Goal: Task Accomplishment & Management: Manage account settings

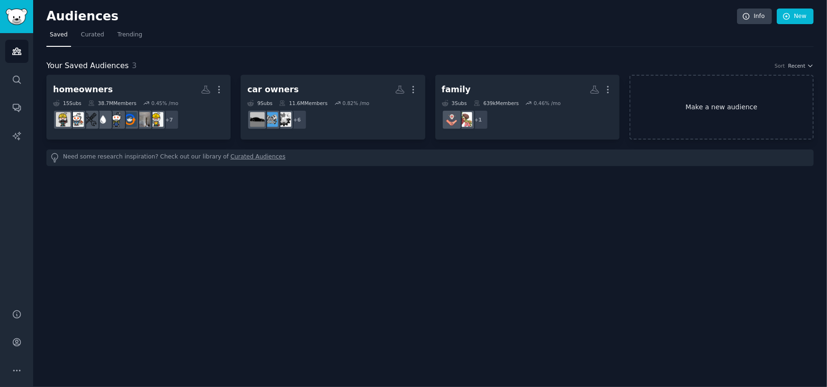
click at [677, 89] on link "Make a new audience" at bounding box center [721, 107] width 184 height 65
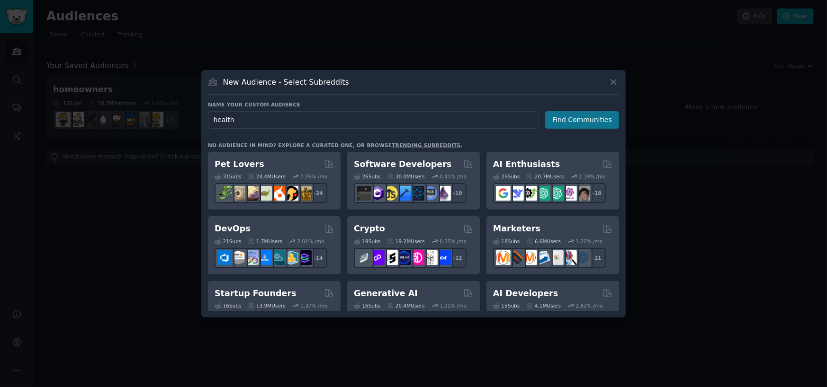
type input "health"
click at [566, 117] on button "Find Communities" at bounding box center [582, 120] width 74 height 18
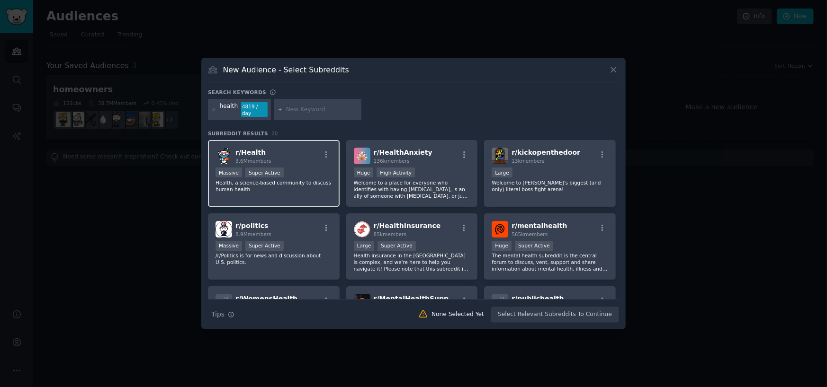
click at [308, 171] on div "Massive Super Active" at bounding box center [273, 174] width 116 height 12
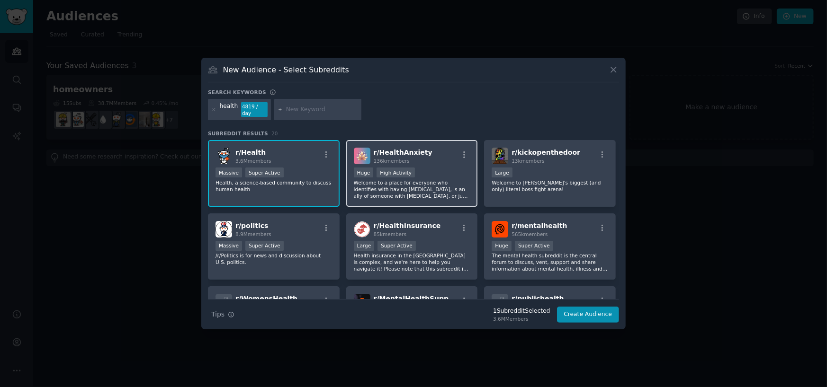
click at [442, 179] on p "Welcome to a place for everyone who identifies with having health anxiety, is a…" at bounding box center [412, 189] width 116 height 20
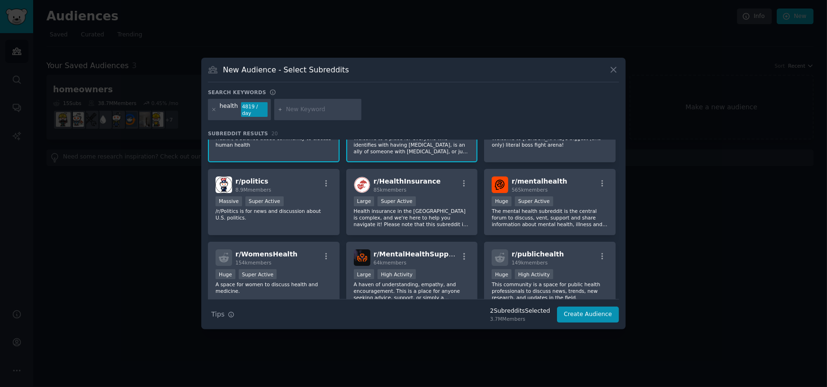
scroll to position [47, 0]
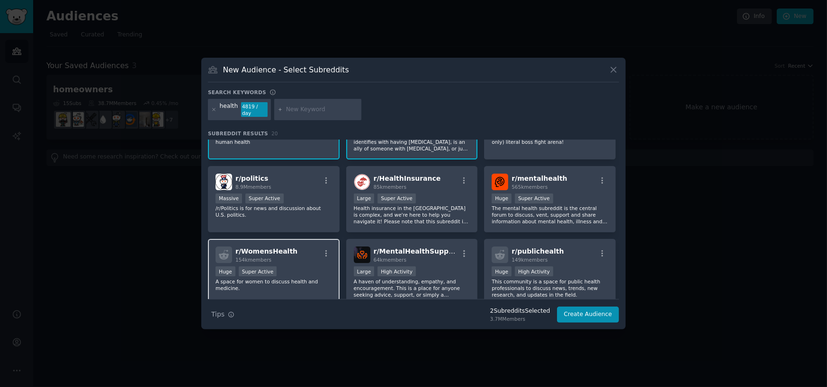
click at [316, 267] on div "Huge Super Active" at bounding box center [273, 273] width 116 height 12
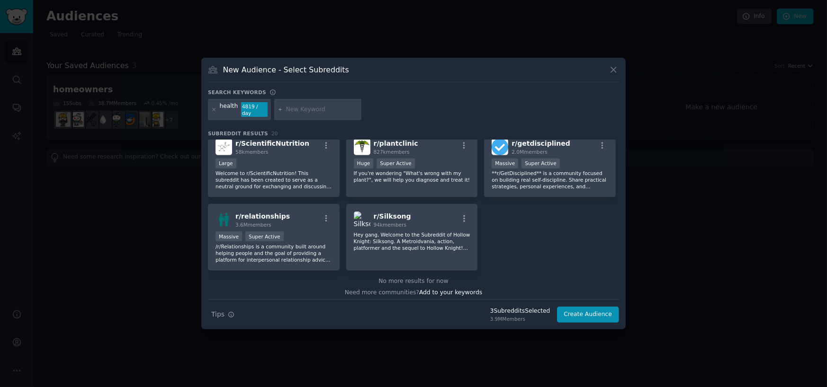
scroll to position [378, 0]
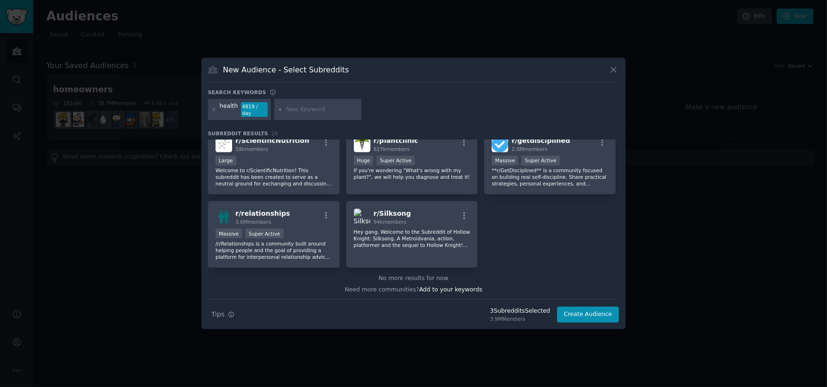
click at [311, 107] on input "text" at bounding box center [322, 110] width 72 height 9
type input "chiroprator"
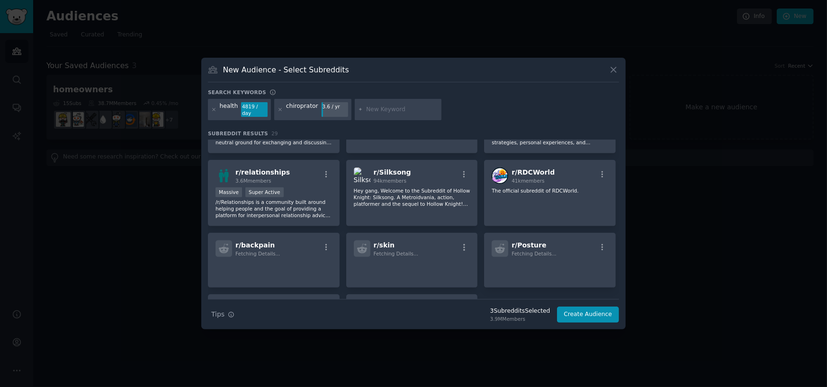
scroll to position [522, 0]
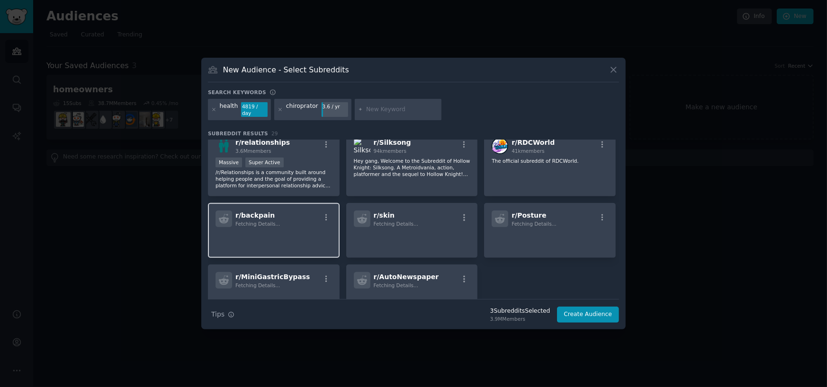
click at [307, 235] on p at bounding box center [273, 241] width 116 height 20
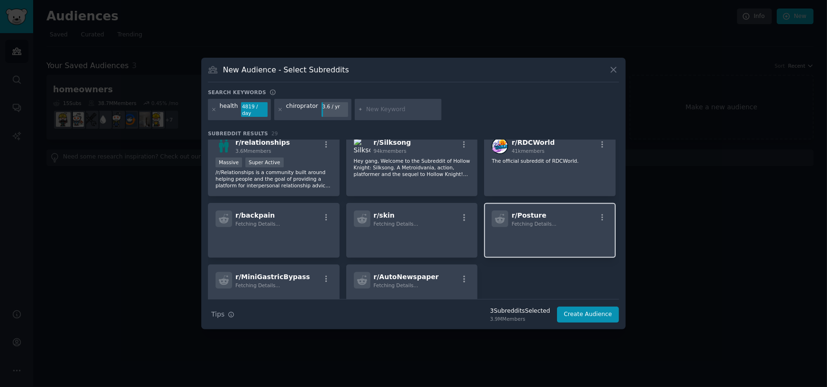
click at [541, 238] on p at bounding box center [549, 241] width 116 height 20
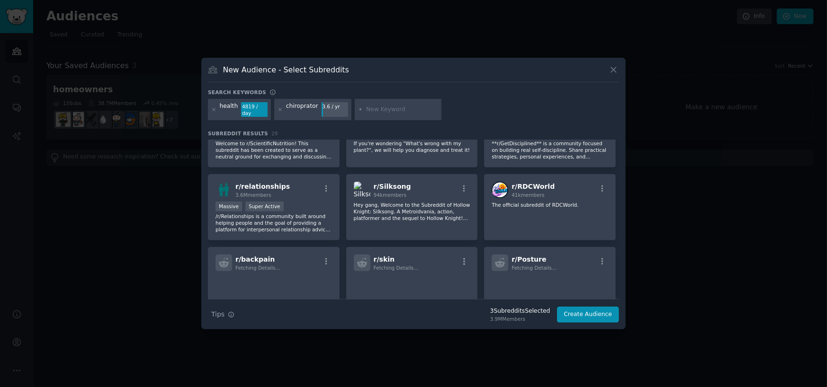
scroll to position [475, 0]
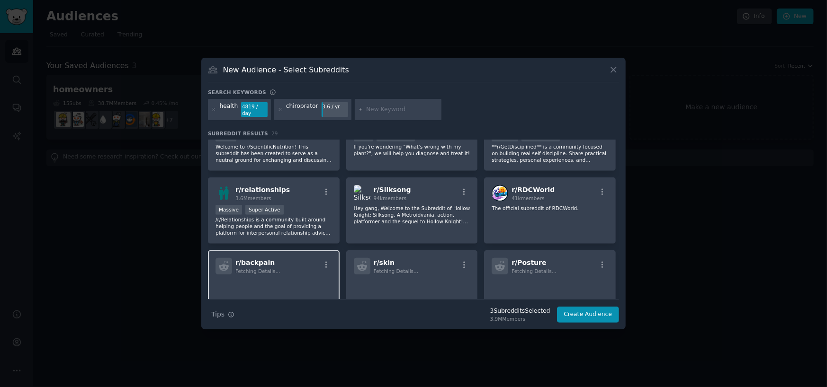
click at [281, 280] on p at bounding box center [273, 288] width 116 height 20
click at [282, 280] on p at bounding box center [273, 288] width 116 height 20
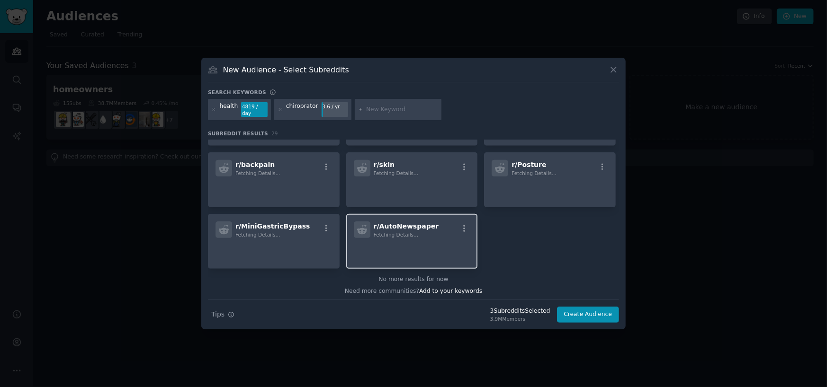
scroll to position [573, 0]
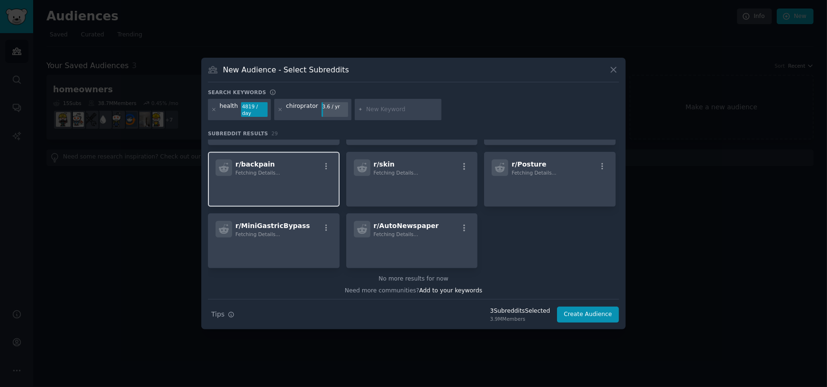
click at [268, 172] on div "r/ backpain Fetching Details..." at bounding box center [274, 179] width 132 height 55
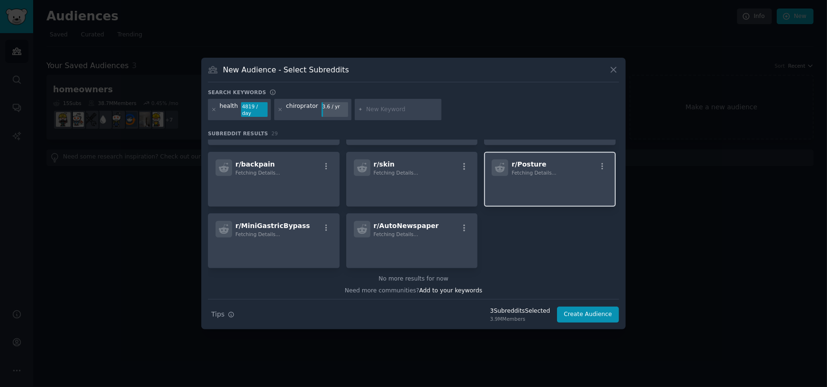
click at [547, 179] on p at bounding box center [549, 189] width 116 height 20
click at [585, 314] on button "Create Audience" at bounding box center [588, 315] width 62 height 16
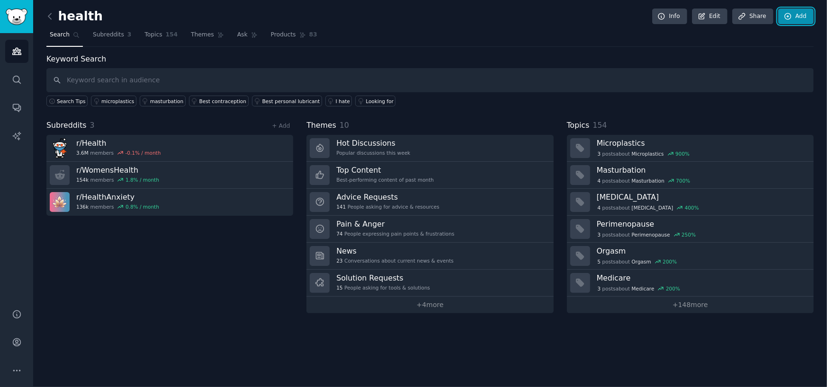
click at [798, 13] on link "Add" at bounding box center [796, 17] width 36 height 16
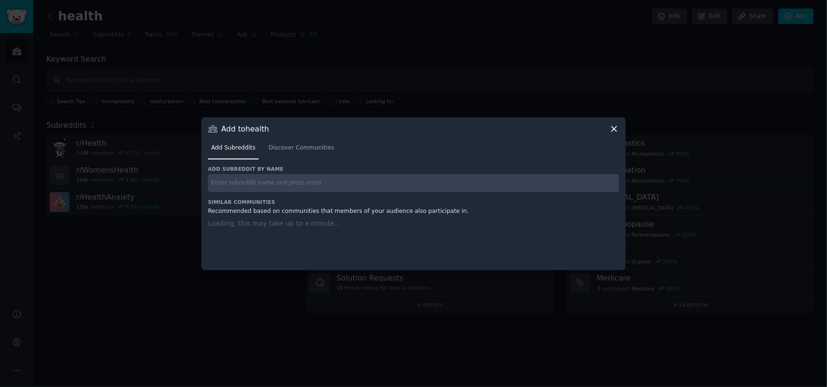
click at [358, 184] on input "text" at bounding box center [413, 183] width 411 height 18
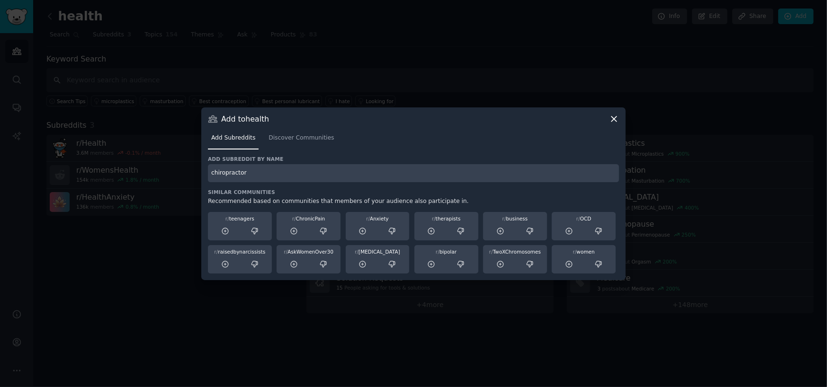
type input "chiropractor"
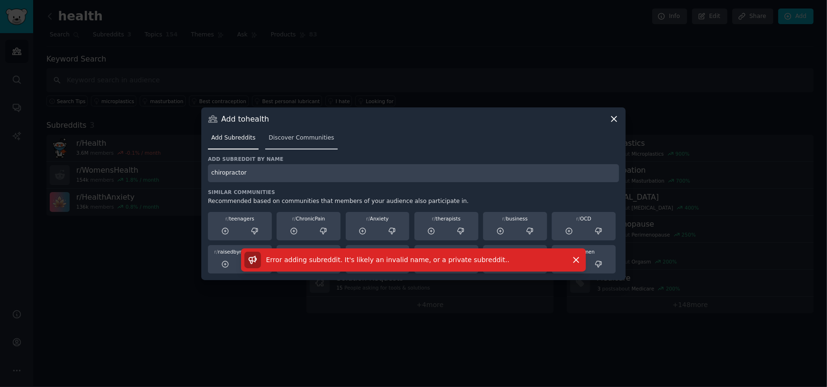
click at [303, 144] on link "Discover Communities" at bounding box center [301, 140] width 72 height 19
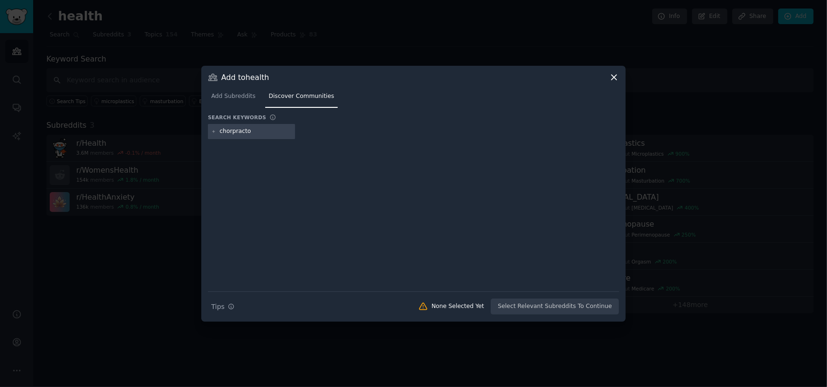
type input "chorpractor"
click at [213, 133] on icon at bounding box center [213, 131] width 5 height 5
click at [259, 135] on input "text" at bounding box center [256, 131] width 72 height 9
type input "chiropractor"
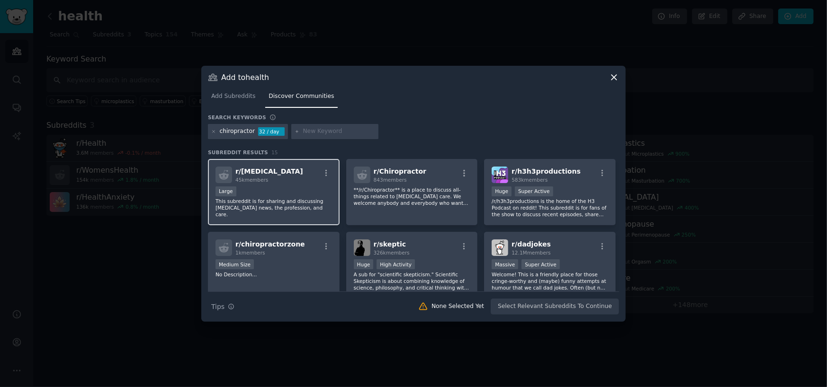
click at [331, 194] on div "r/ Chiropractic 45k members Large This subreddit is for sharing and discussing …" at bounding box center [274, 192] width 132 height 67
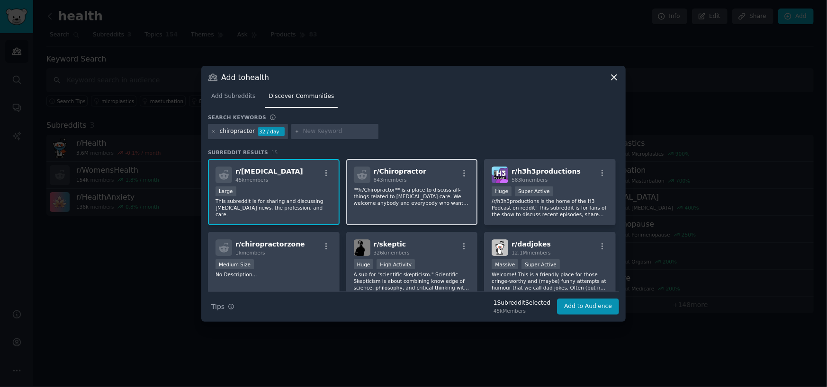
click at [442, 192] on p "**/r/Chiropractor** is a place to discuss all-things related to Chiropractic ca…" at bounding box center [412, 197] width 116 height 20
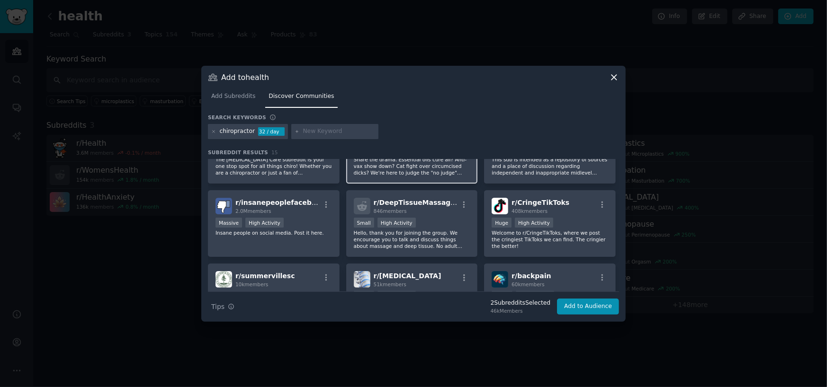
scroll to position [189, 0]
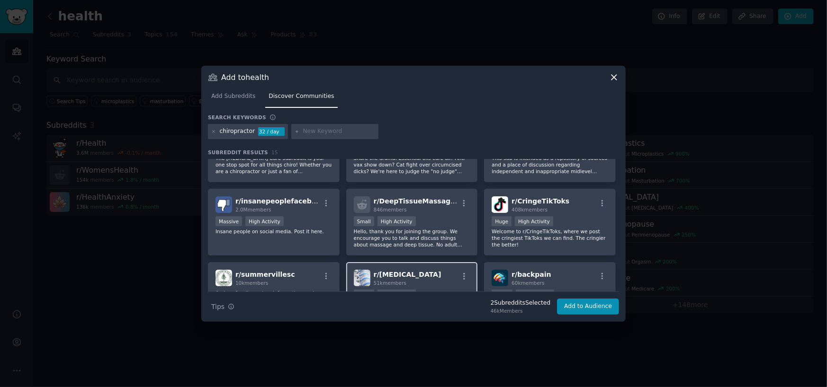
click at [438, 268] on div "r/ Sciatica 51k members Large High Activity The sciatica subreddit is the inter…" at bounding box center [412, 295] width 132 height 67
click at [537, 274] on span "r/ backpain" at bounding box center [530, 275] width 39 height 8
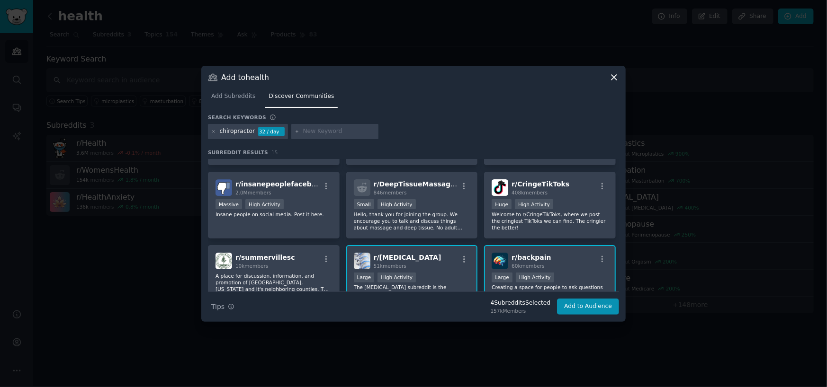
scroll to position [237, 0]
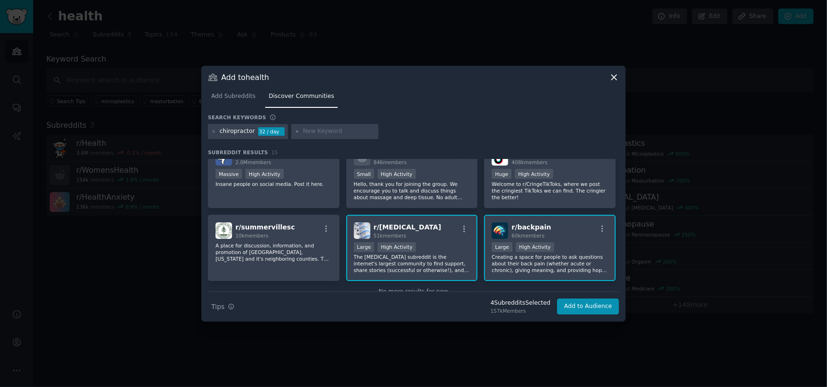
click at [450, 231] on div "r/ Sciatica 51k members" at bounding box center [412, 231] width 116 height 17
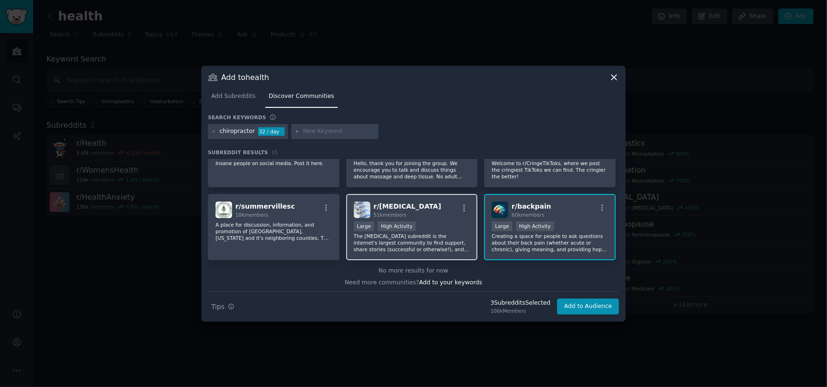
scroll to position [259, 0]
click at [450, 232] on p "The sciatica subreddit is the internet's largest community to find support, sha…" at bounding box center [412, 242] width 116 height 20
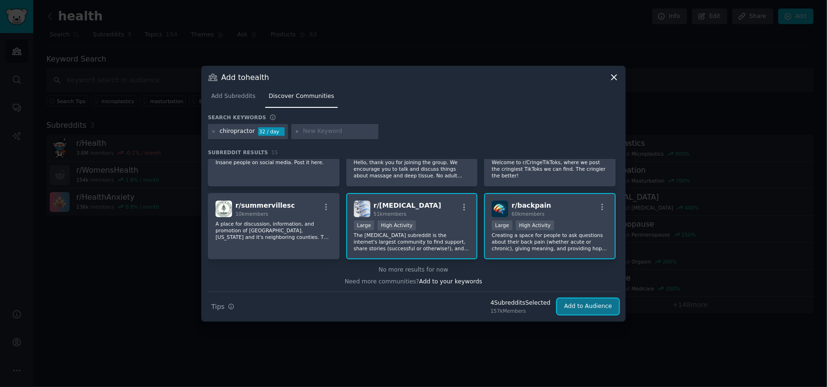
click at [580, 314] on button "Add to Audience" at bounding box center [588, 307] width 62 height 16
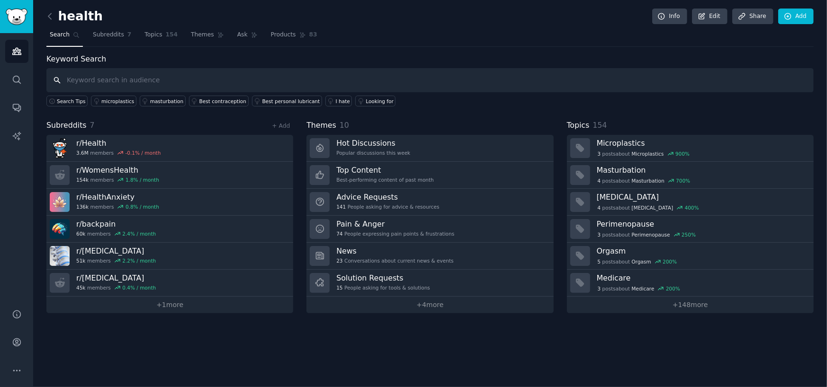
click at [286, 82] on input "text" at bounding box center [429, 80] width 767 height 24
type input "back pain"
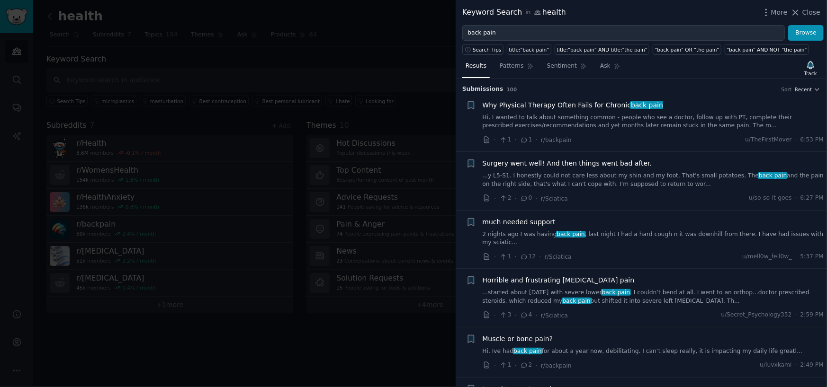
click at [543, 233] on link "2 nights ago I was having back pain , last night I had a hard cough n it was do…" at bounding box center [652, 239] width 341 height 17
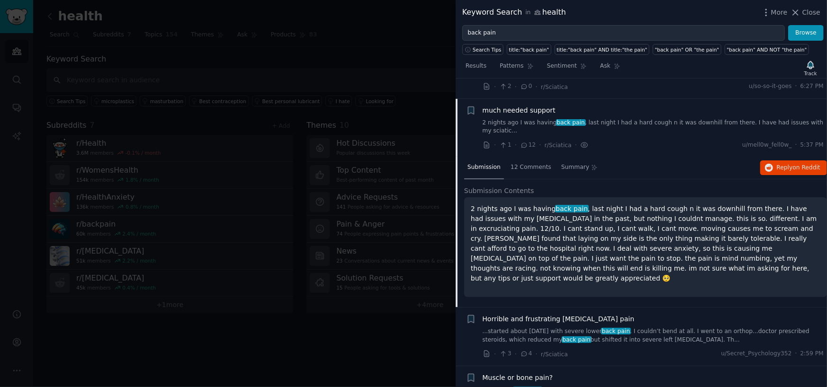
scroll to position [84, 0]
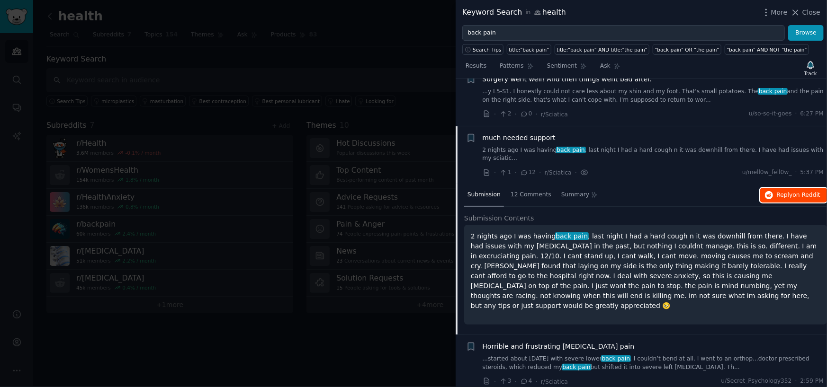
click at [782, 191] on span "Reply on Reddit" at bounding box center [799, 195] width 44 height 9
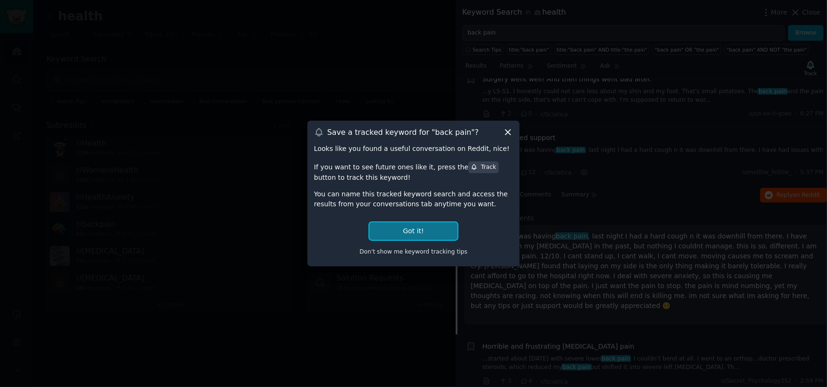
click at [411, 232] on button "Got it!" at bounding box center [413, 232] width 88 height 18
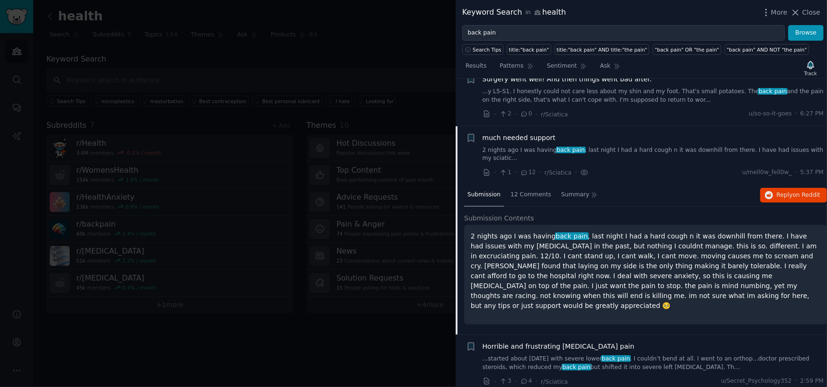
click at [153, 18] on div at bounding box center [413, 193] width 827 height 387
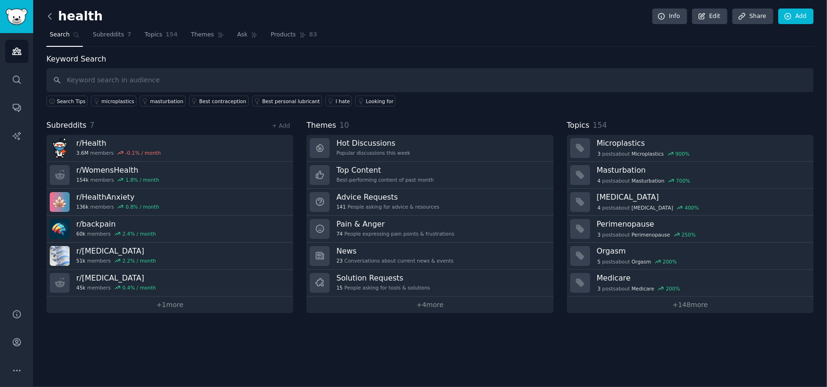
click at [52, 18] on icon at bounding box center [50, 16] width 10 height 10
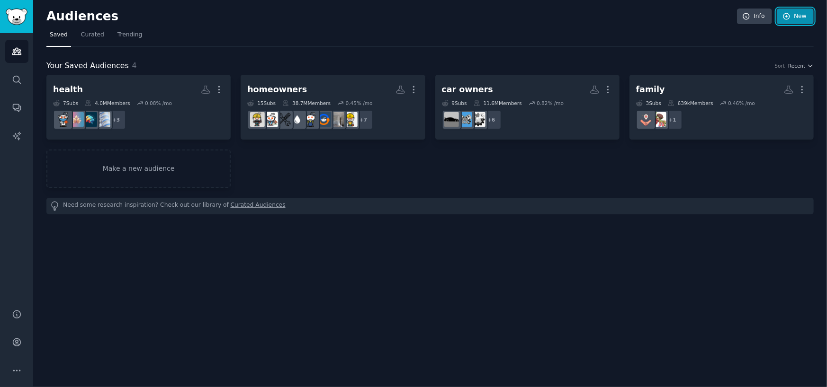
click at [800, 14] on link "New" at bounding box center [795, 17] width 37 height 16
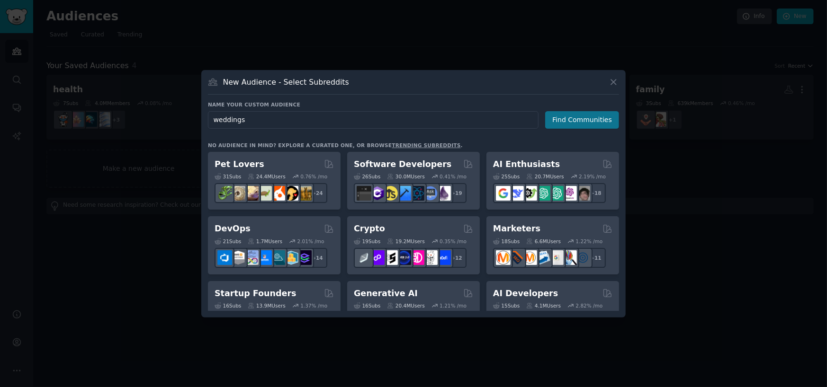
type input "weddings"
click at [587, 117] on button "Find Communities" at bounding box center [582, 120] width 74 height 18
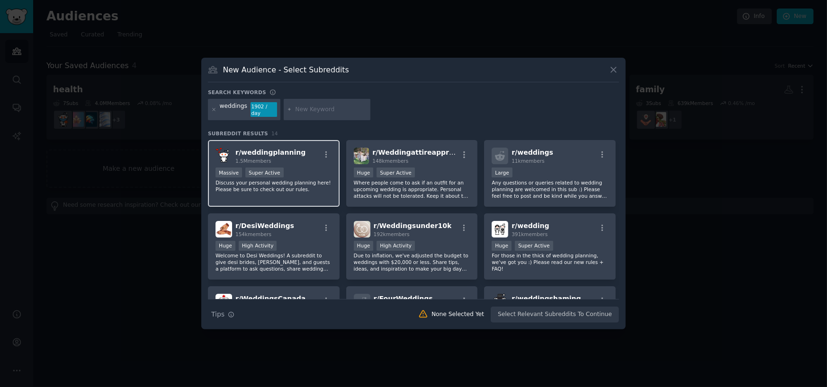
click at [306, 160] on div "r/ weddingplanning 1.5M members" at bounding box center [273, 156] width 116 height 17
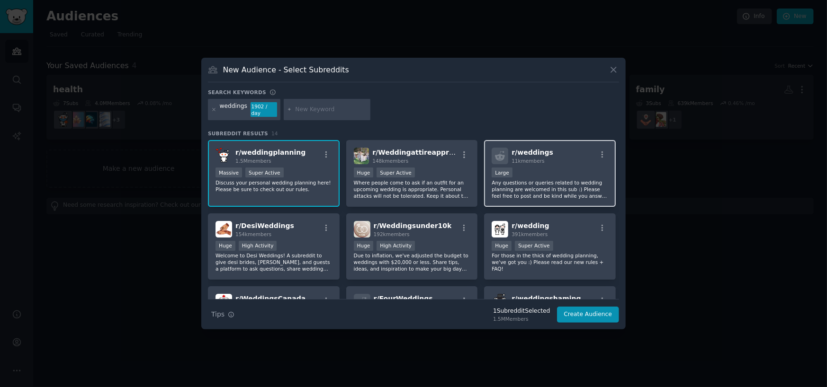
click at [531, 158] on span "11k members" at bounding box center [527, 161] width 33 height 6
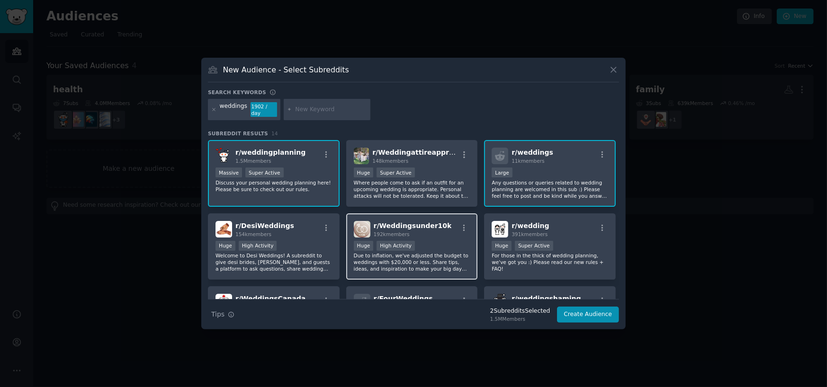
click at [423, 241] on div ">= 80th percentile for submissions / day Huge High Activity" at bounding box center [412, 247] width 116 height 12
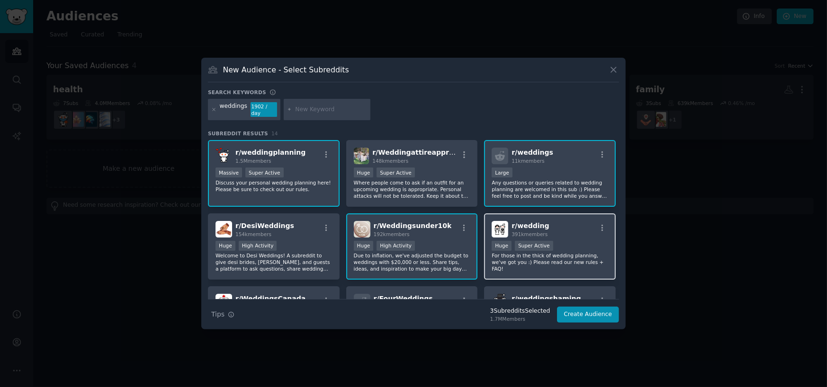
click at [578, 252] on p "For those in the thick of wedding planning, we've got you :) Please read our ne…" at bounding box center [549, 262] width 116 height 20
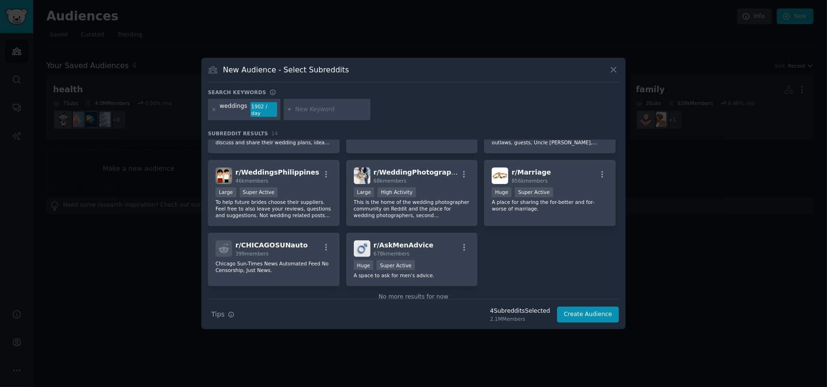
scroll to position [218, 0]
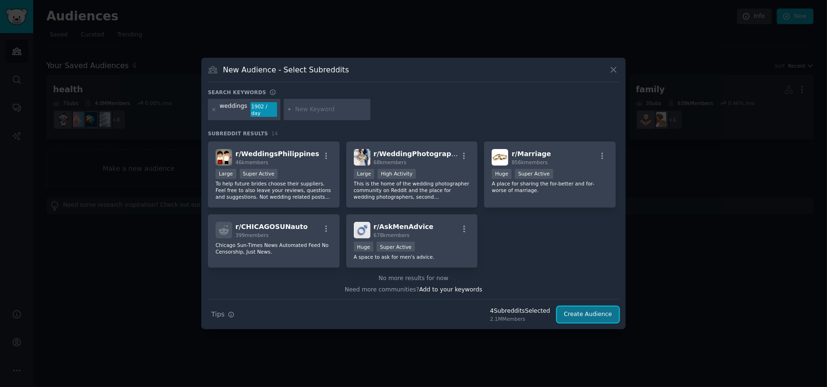
click at [589, 310] on button "Create Audience" at bounding box center [588, 315] width 62 height 16
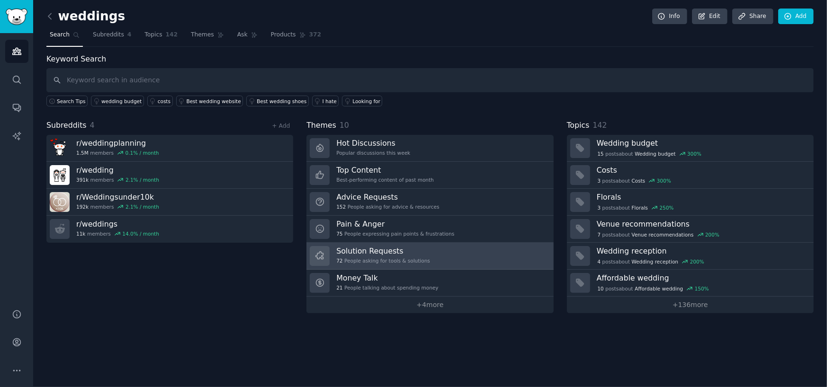
click at [425, 250] on link "Solution Requests 72 People asking for tools & solutions" at bounding box center [429, 256] width 247 height 27
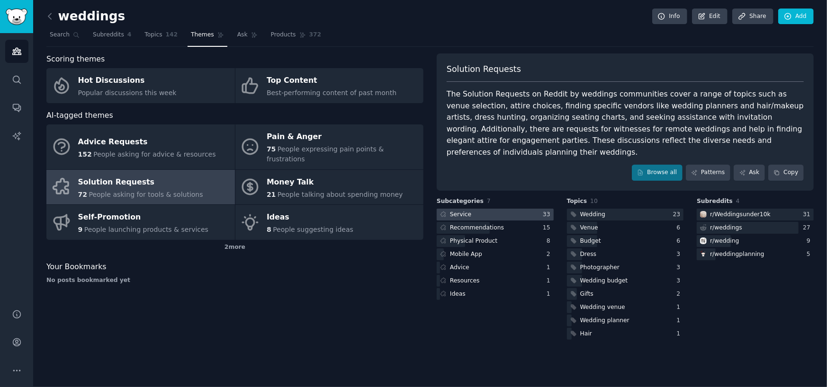
click at [490, 209] on div at bounding box center [495, 215] width 117 height 12
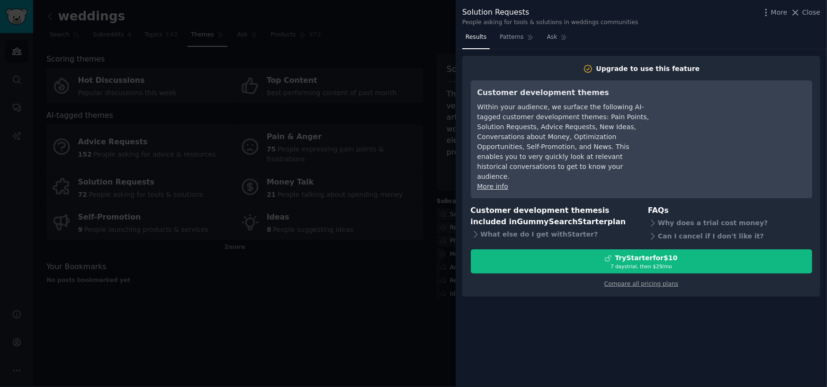
click at [803, 6] on div "Solution Requests People asking for tools & solutions in weddings communities M…" at bounding box center [640, 15] width 371 height 30
click at [802, 7] on div "More Close" at bounding box center [790, 13] width 59 height 12
click at [810, 9] on span "Close" at bounding box center [811, 13] width 18 height 10
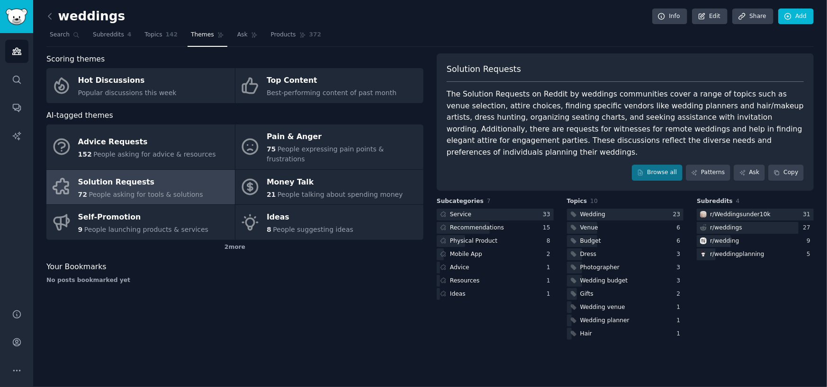
click at [624, 35] on nav "Search Subreddits 4 Topics 142 Themes Ask Products 372" at bounding box center [429, 36] width 767 height 19
click at [370, 310] on div "Scoring themes Hot Discussions Popular discussions this week Top Content Best-p…" at bounding box center [234, 198] width 377 height 288
click at [60, 30] on link "Search" at bounding box center [64, 36] width 36 height 19
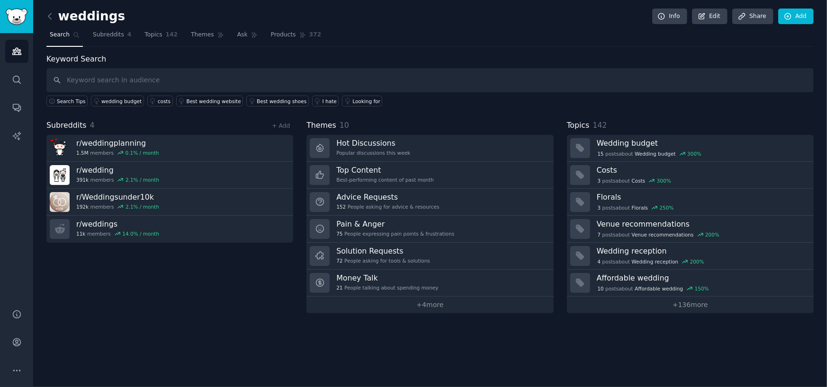
click at [151, 81] on input "text" at bounding box center [429, 80] width 767 height 24
type input "wedding venue"
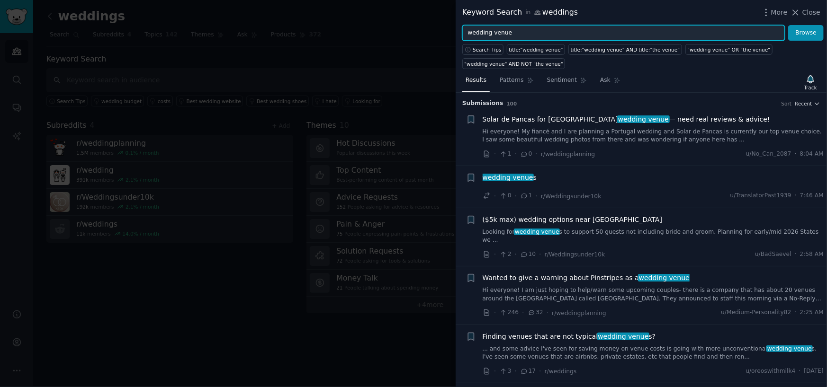
drag, startPoint x: 489, startPoint y: 35, endPoint x: 437, endPoint y: 45, distance: 52.3
click at [437, 45] on div "Keyword Search in weddings More Close wedding venue Browse Search Tips title:"w…" at bounding box center [413, 193] width 827 height 387
type input "reception venue"
click at [788, 25] on button "Browse" at bounding box center [806, 33] width 36 height 16
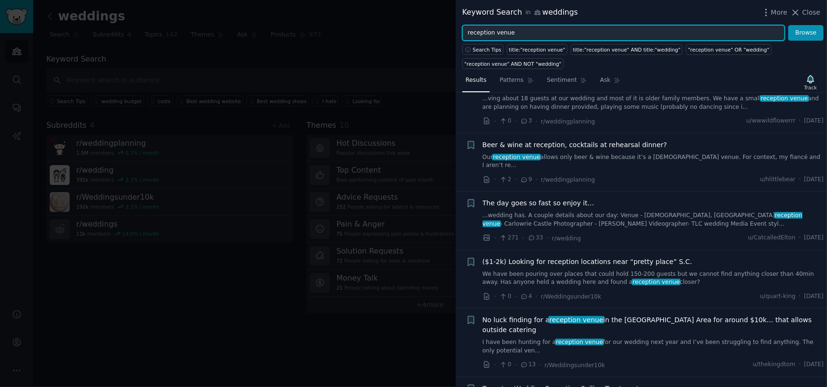
scroll to position [95, 0]
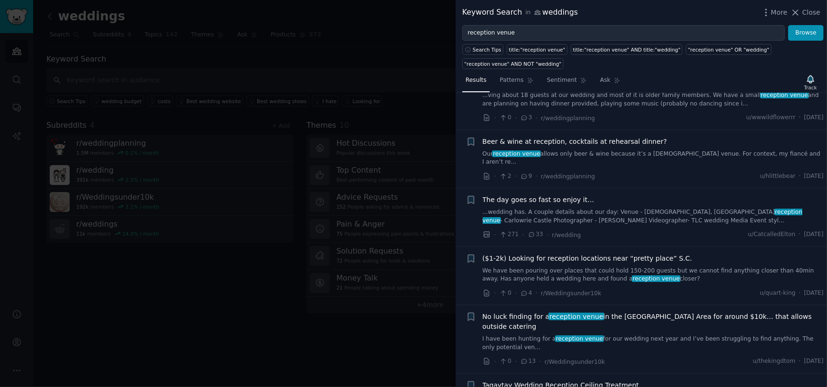
click at [376, 56] on div at bounding box center [413, 193] width 827 height 387
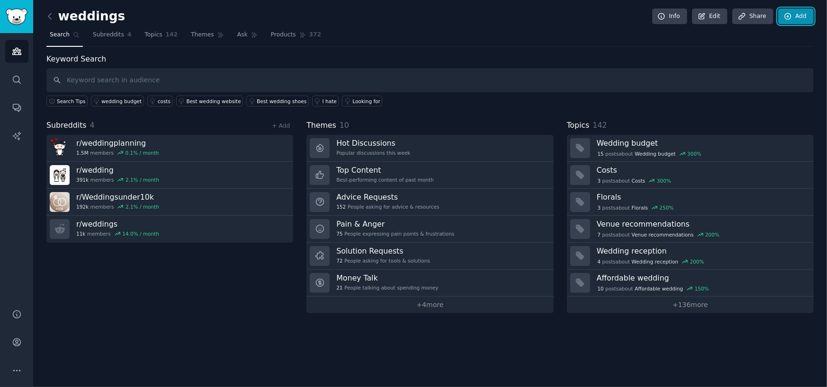
click at [794, 18] on link "Add" at bounding box center [796, 17] width 36 height 16
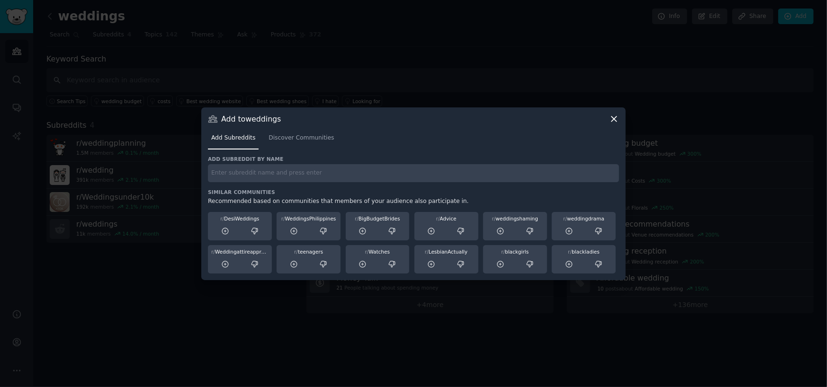
click at [280, 178] on input "text" at bounding box center [413, 173] width 411 height 18
type input "texas wedding"
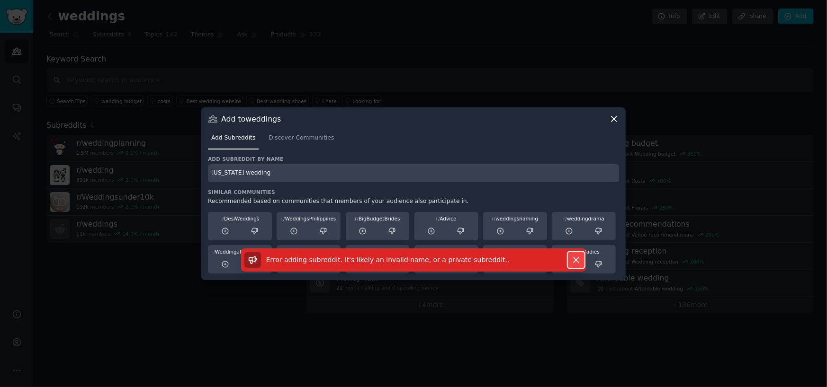
click at [580, 263] on icon "button" at bounding box center [576, 260] width 10 height 10
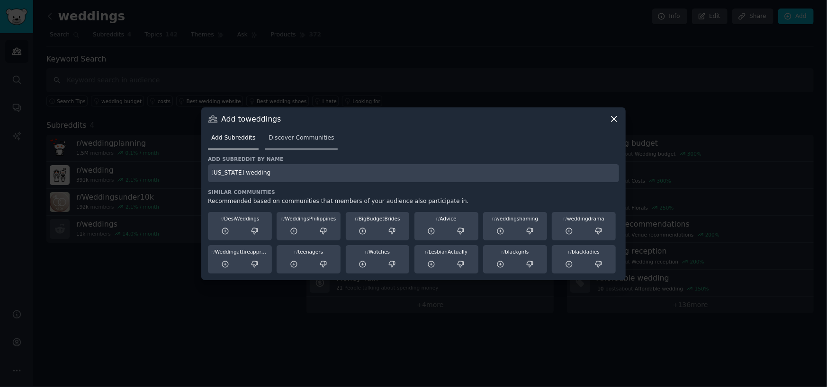
click at [298, 141] on span "Discover Communities" at bounding box center [300, 138] width 65 height 9
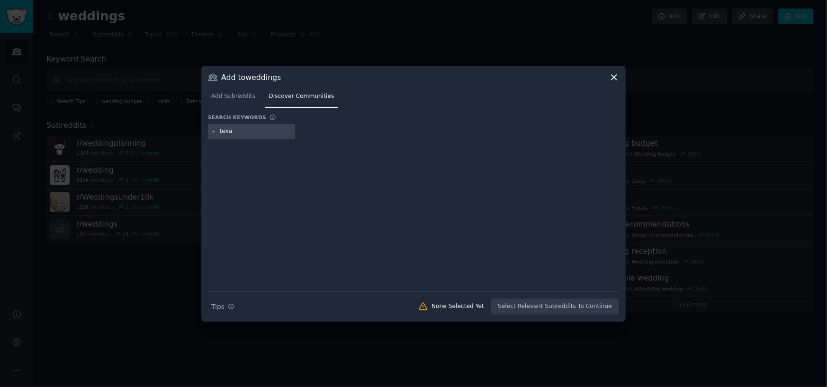
type input "texas"
type input "wedding"
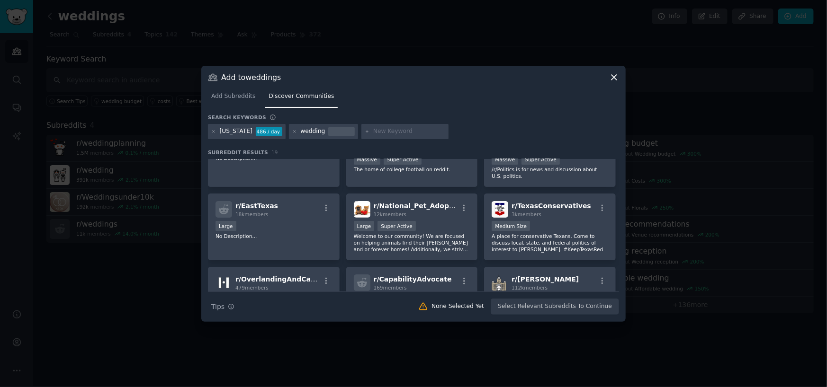
scroll to position [66, 0]
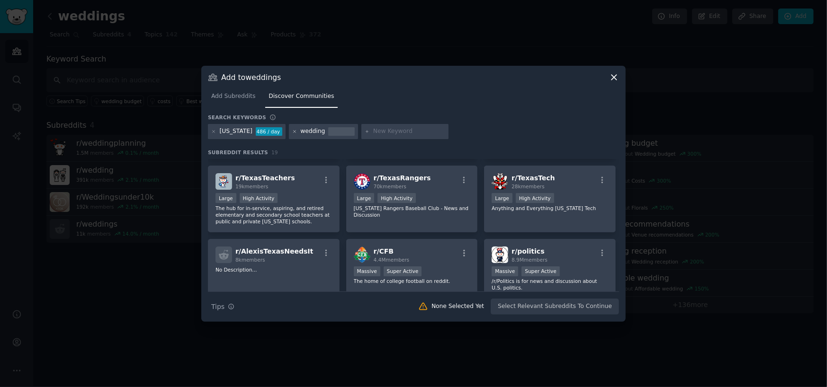
click at [292, 132] on icon at bounding box center [294, 131] width 5 height 5
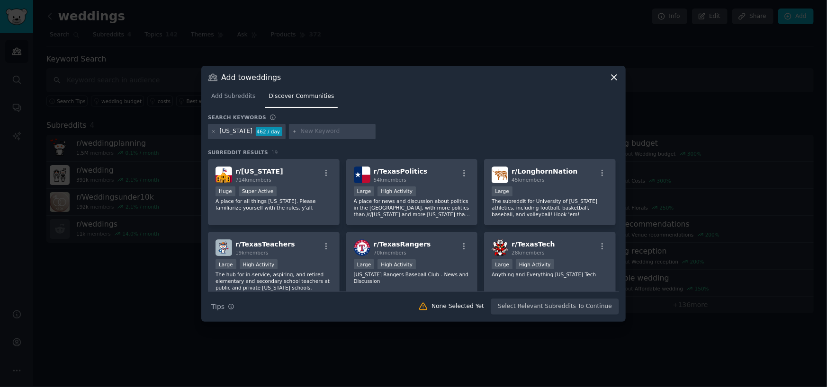
click at [213, 134] on div at bounding box center [213, 131] width 5 height 9
click at [214, 132] on icon at bounding box center [213, 131] width 5 height 5
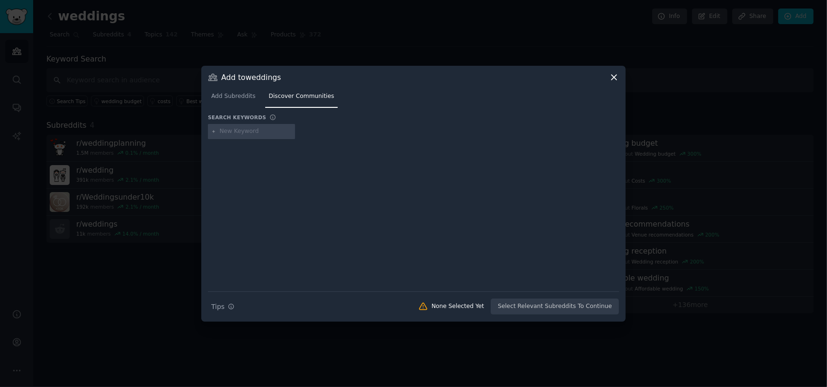
click at [243, 135] on input "text" at bounding box center [256, 131] width 72 height 9
type input "texas wedding"
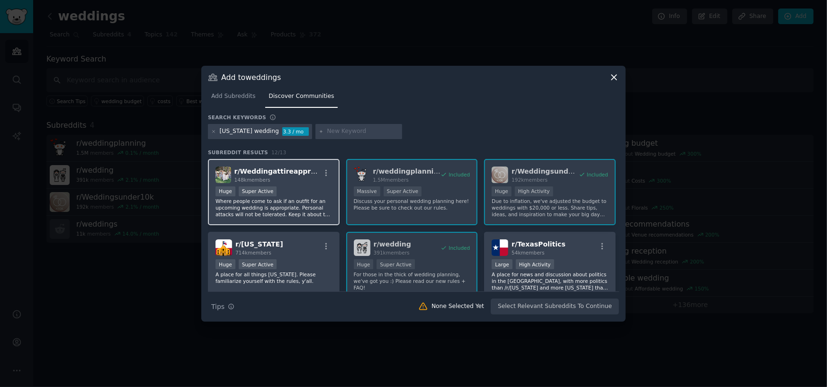
click at [325, 194] on div "Huge Super Active" at bounding box center [273, 193] width 116 height 12
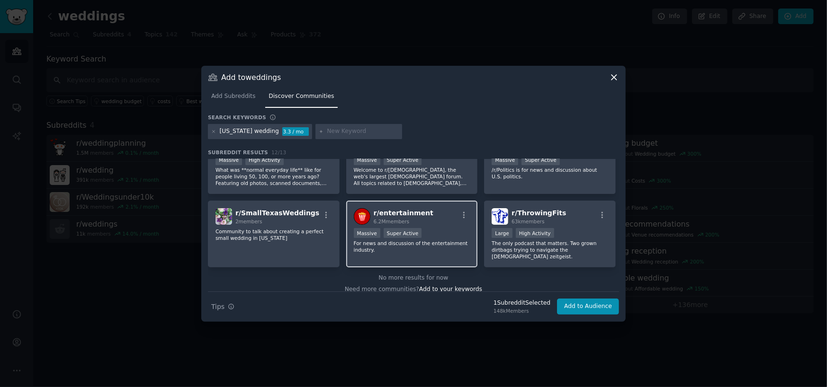
scroll to position [179, 0]
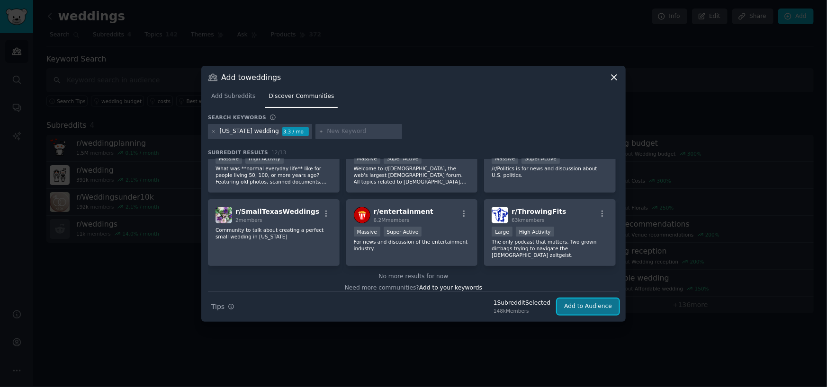
click at [575, 307] on button "Add to Audience" at bounding box center [588, 307] width 62 height 16
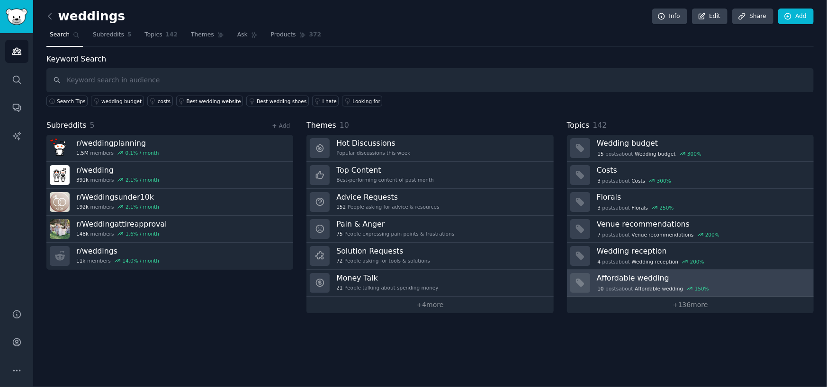
click at [641, 276] on h3 "Affordable wedding" at bounding box center [702, 278] width 210 height 10
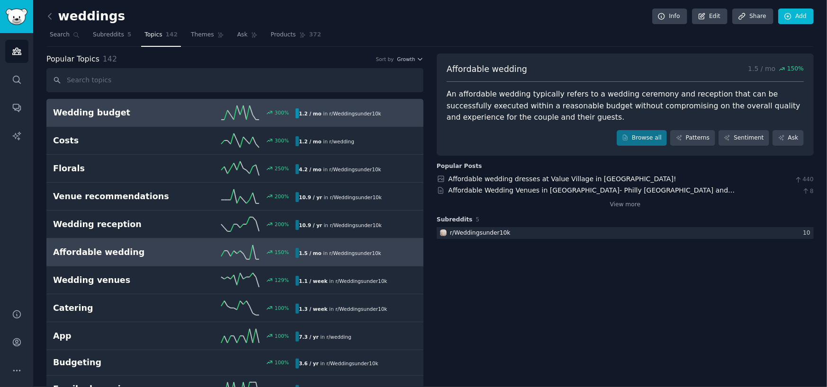
click at [107, 118] on div "Wedding budget 300 % 1.2 / mo in r/ Weddingsunder10k" at bounding box center [235, 113] width 364 height 14
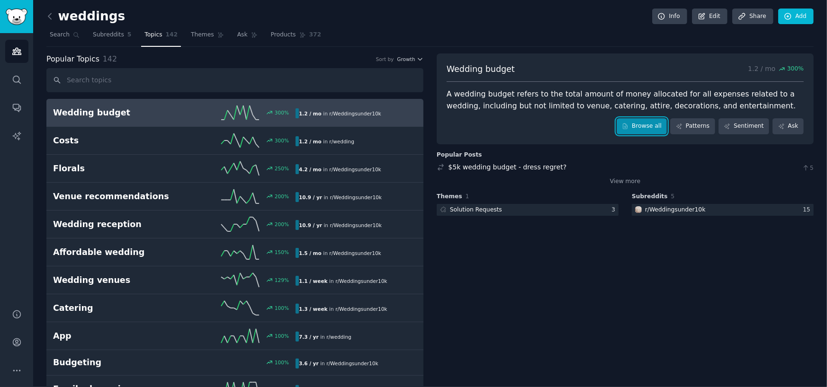
click at [644, 118] on link "Browse all" at bounding box center [641, 126] width 51 height 16
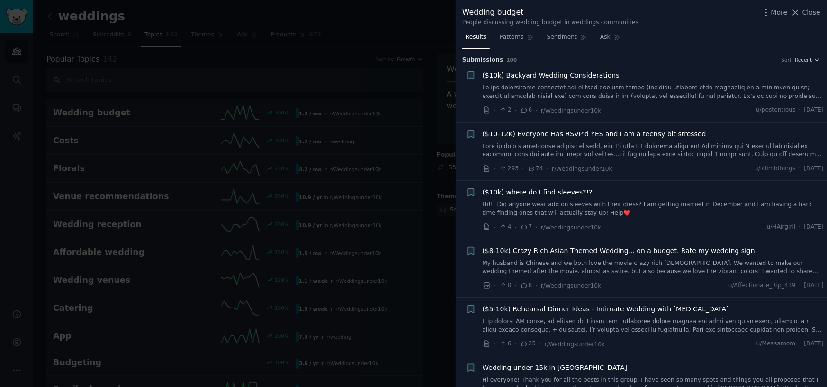
click at [556, 145] on link at bounding box center [652, 151] width 341 height 17
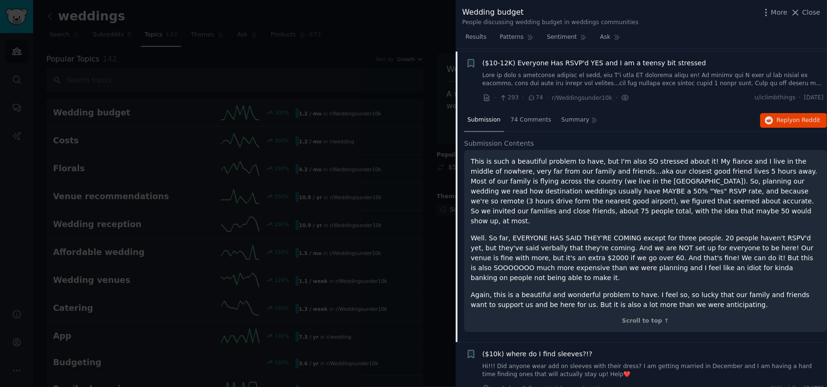
scroll to position [73, 0]
click at [795, 116] on span "on Reddit" at bounding box center [806, 118] width 27 height 7
click at [807, 13] on span "Close" at bounding box center [811, 13] width 18 height 10
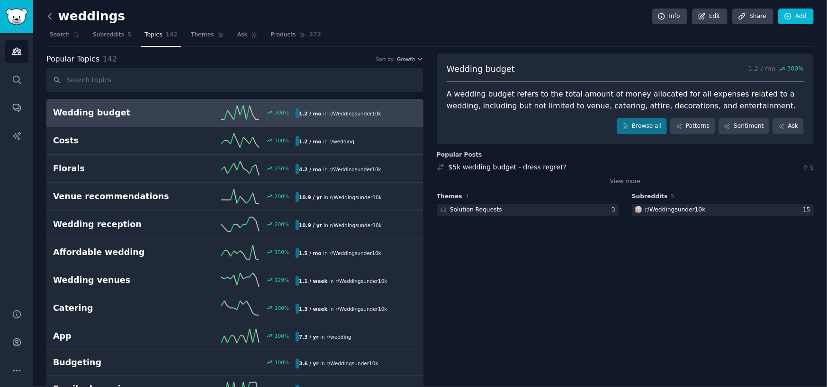
click at [48, 14] on icon at bounding box center [50, 16] width 10 height 10
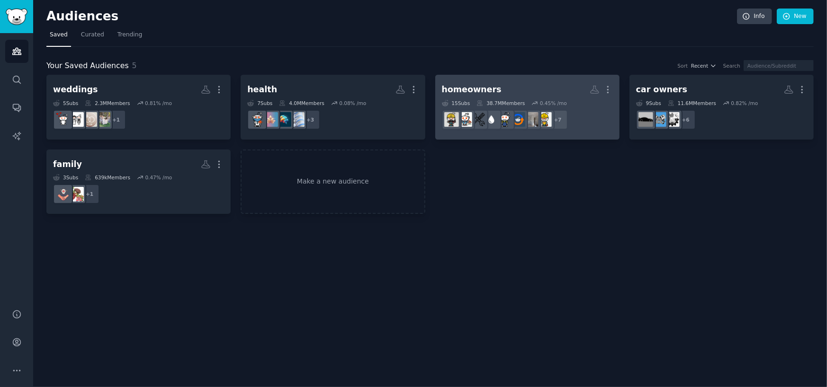
click at [482, 82] on h2 "homeowners More" at bounding box center [527, 89] width 171 height 17
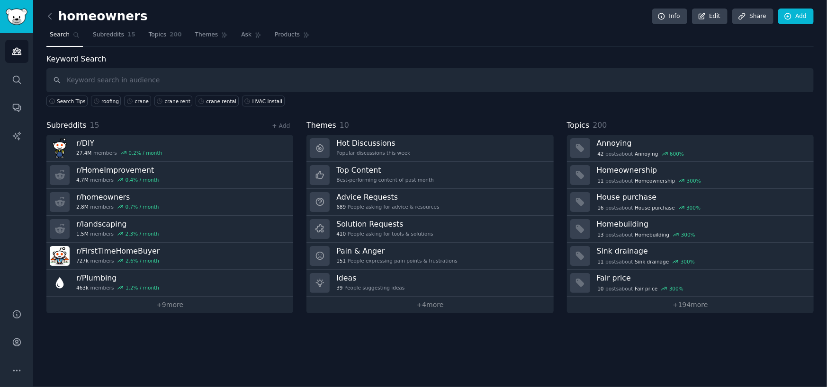
click at [196, 75] on input "text" at bounding box center [429, 80] width 767 height 24
type input "roof"
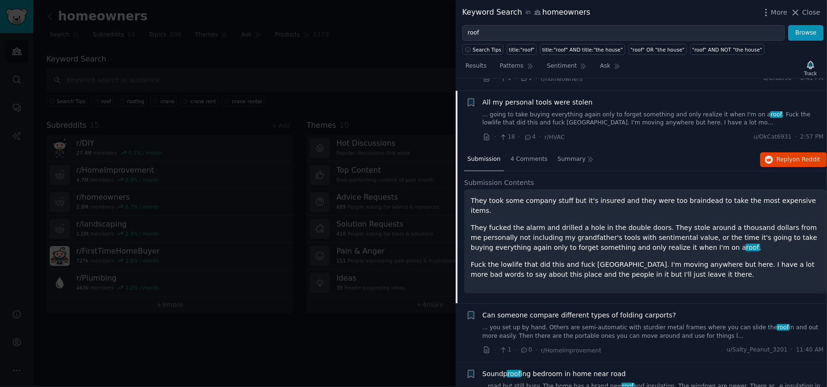
scroll to position [142, 0]
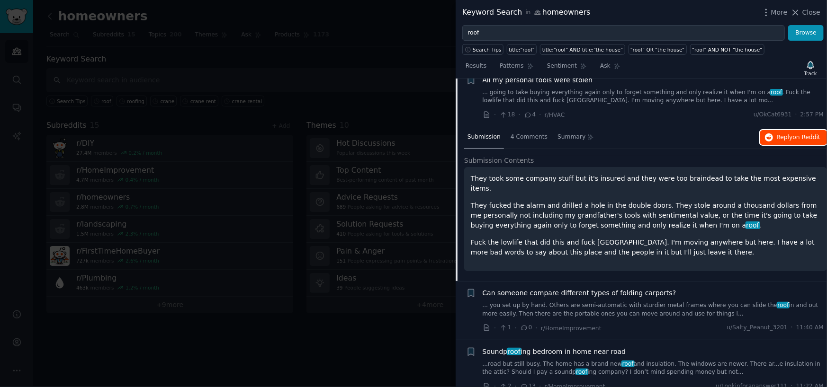
click at [779, 133] on button "Reply on Reddit" at bounding box center [793, 137] width 67 height 15
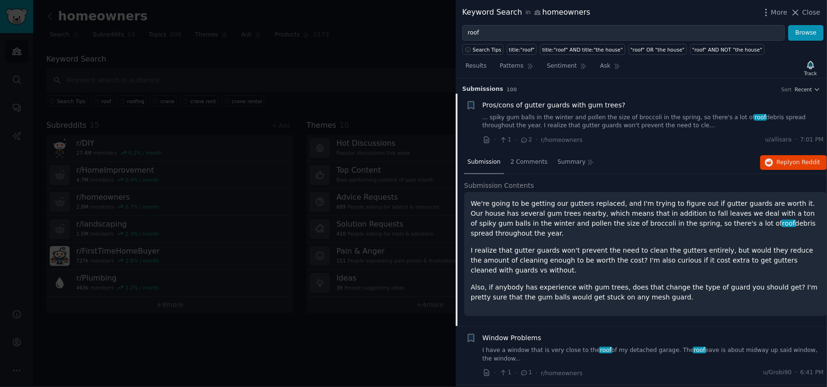
click at [550, 127] on link "... spiky gum balls in the winter and pollen the size of broccoli in the spring…" at bounding box center [652, 122] width 341 height 17
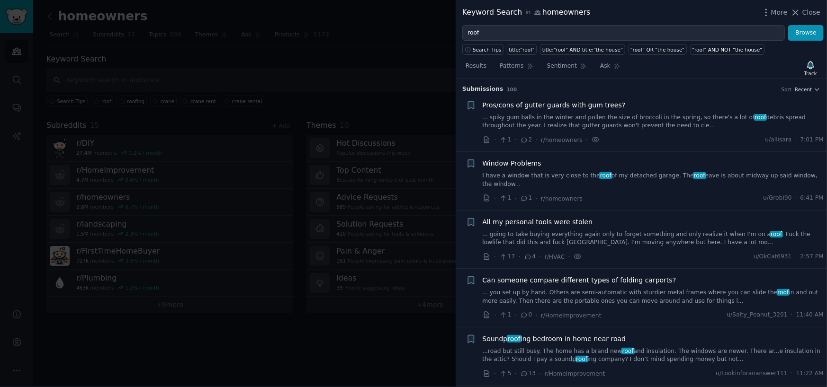
scroll to position [15, 0]
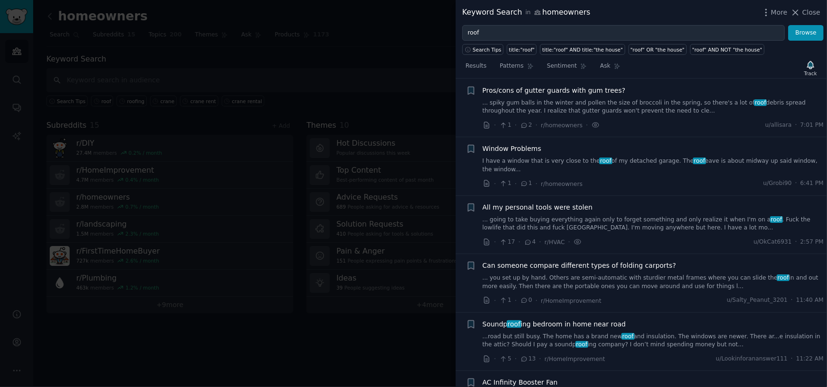
click at [585, 107] on link "... spiky gum balls in the winter and pollen the size of broccoli in the spring…" at bounding box center [652, 107] width 341 height 17
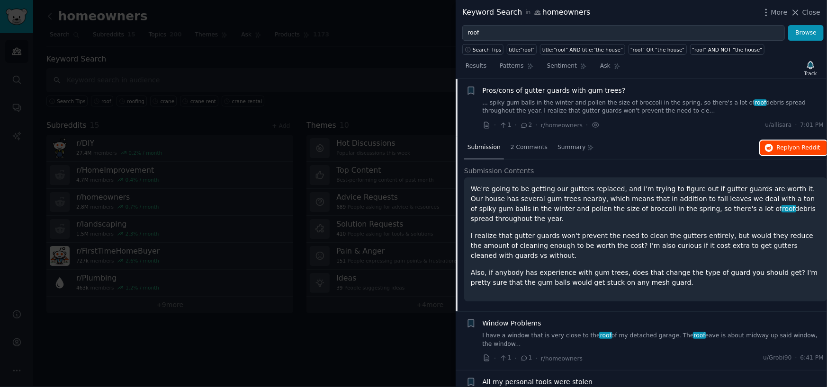
click at [788, 145] on span "Reply on Reddit" at bounding box center [799, 148] width 44 height 9
click at [384, 58] on div at bounding box center [413, 193] width 827 height 387
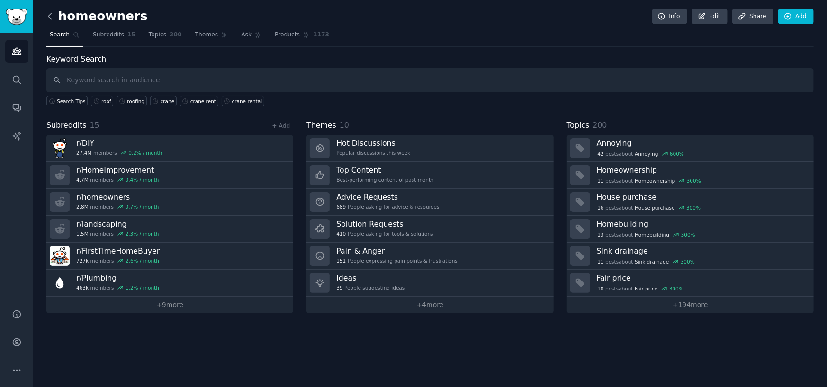
click at [48, 13] on icon at bounding box center [50, 16] width 10 height 10
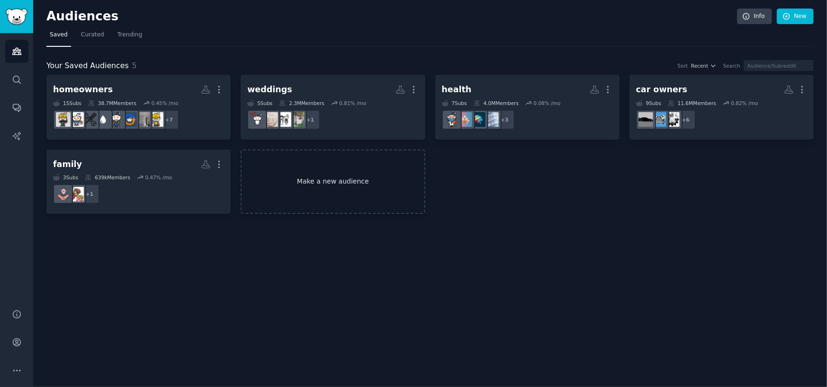
click at [311, 184] on link "Make a new audience" at bounding box center [333, 182] width 184 height 65
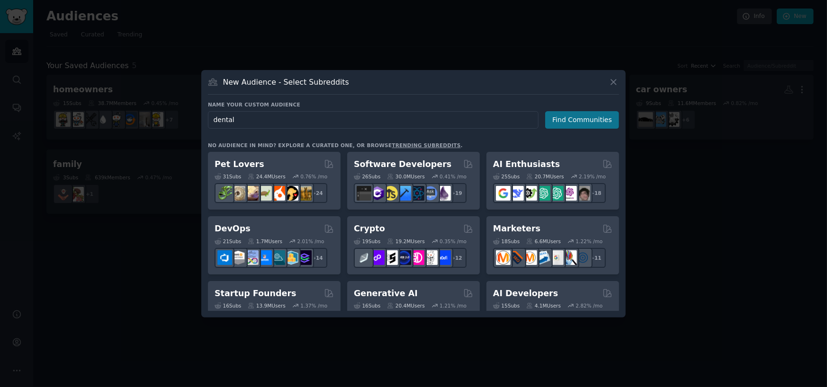
type input "dental"
click at [585, 116] on button "Find Communities" at bounding box center [582, 120] width 74 height 18
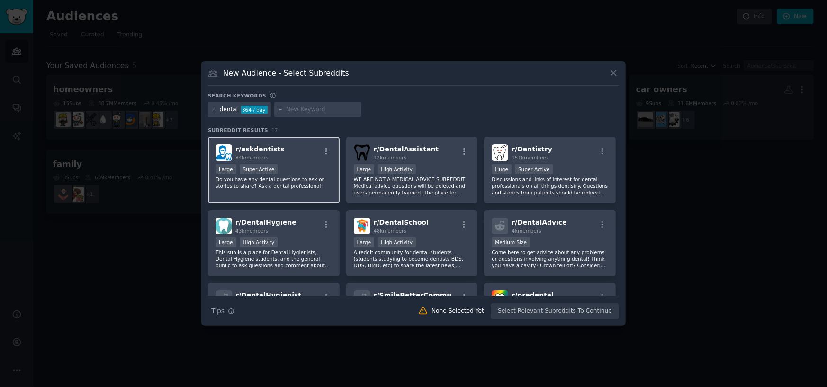
click at [315, 161] on div "r/ askdentists 84k members Large Super Active Do you have any dental questions …" at bounding box center [274, 170] width 132 height 67
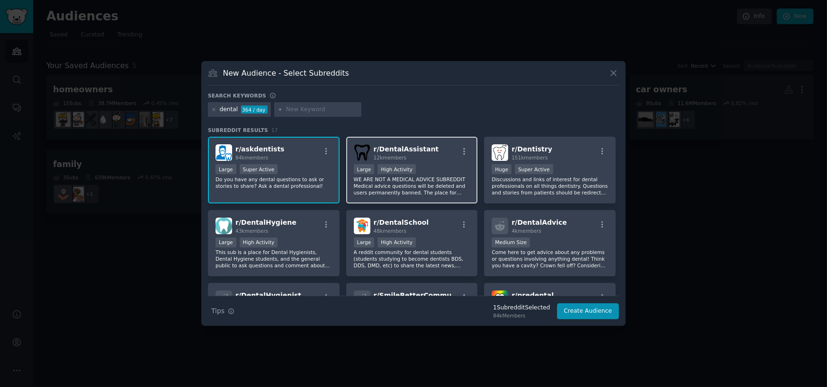
click at [421, 156] on div "12k members" at bounding box center [406, 157] width 65 height 7
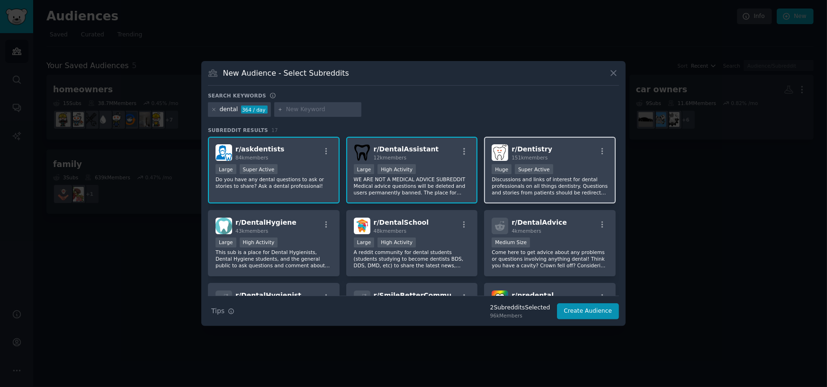
click at [567, 157] on div "r/ Dentistry 151k members" at bounding box center [549, 152] width 116 height 17
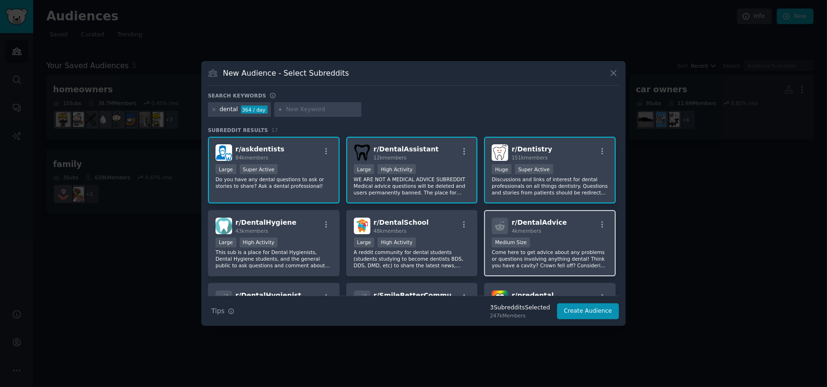
click at [571, 246] on div "Medium Size" at bounding box center [549, 244] width 116 height 12
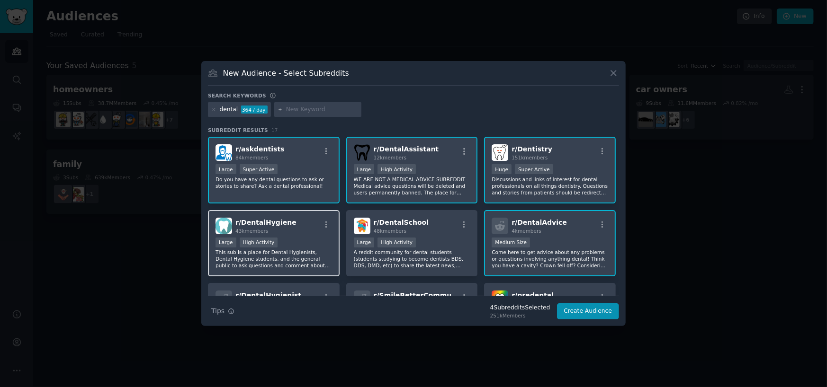
click at [305, 234] on div "r/ DentalHygiene 43k members Large High Activity This sub is a place for Dental…" at bounding box center [274, 243] width 132 height 67
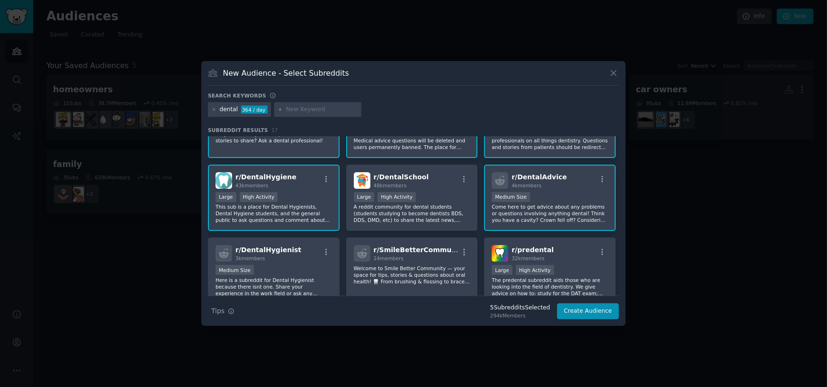
scroll to position [47, 0]
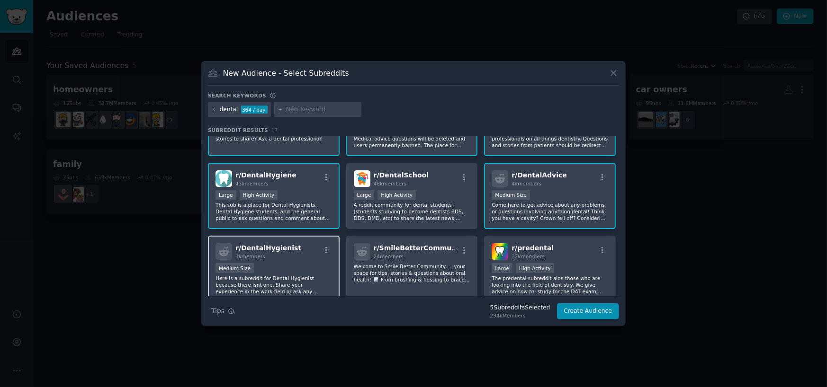
click at [308, 259] on div "r/ DentalHygienist 3k members" at bounding box center [273, 251] width 116 height 17
click at [303, 268] on div "Medium Size" at bounding box center [273, 269] width 116 height 12
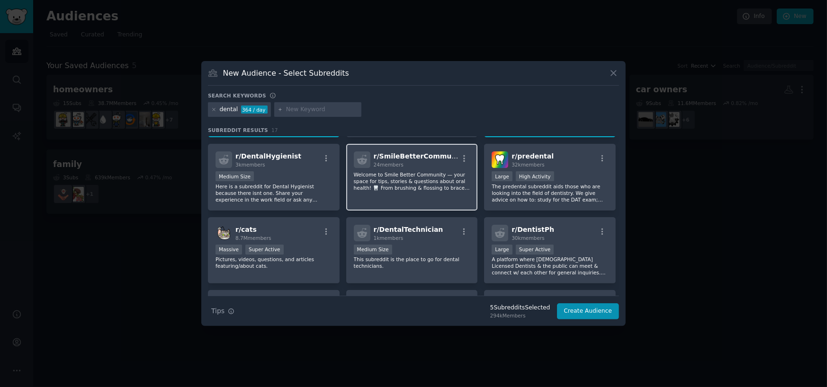
scroll to position [142, 0]
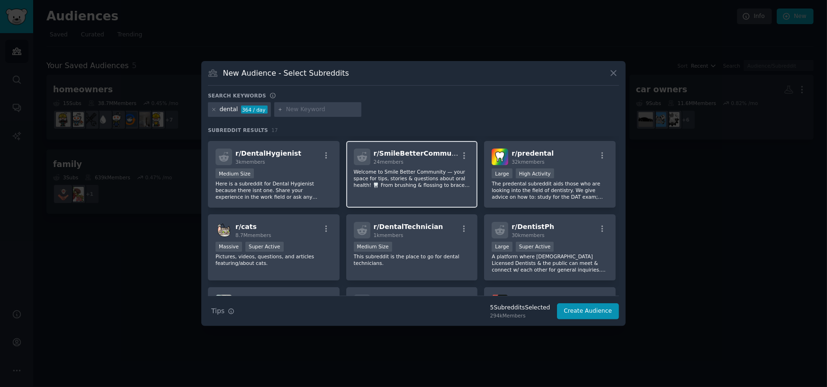
click at [417, 180] on p "Welcome to Smile Better Community — your space for tips, stories & questions ab…" at bounding box center [412, 179] width 116 height 20
click at [378, 175] on p "Welcome to Smile Better Community — your space for tips, stories & questions ab…" at bounding box center [412, 179] width 116 height 20
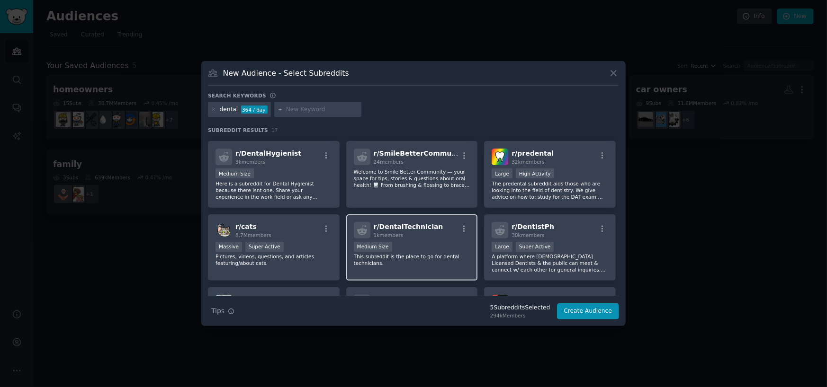
scroll to position [0, 0]
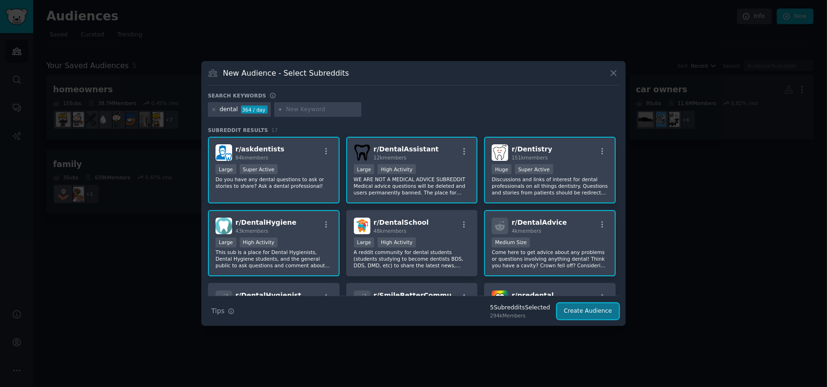
click at [596, 314] on button "Create Audience" at bounding box center [588, 311] width 62 height 16
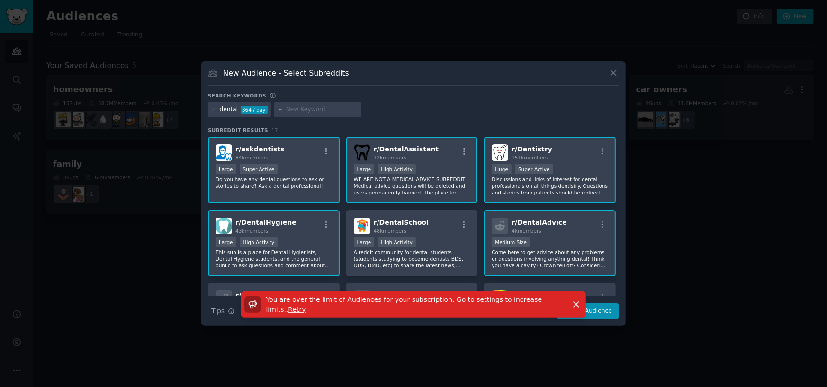
click at [527, 307] on span "You are over the limit of Audiences for your subscription. Go to settings to in…" at bounding box center [404, 305] width 276 height 18
click at [575, 305] on icon "button" at bounding box center [576, 305] width 10 height 10
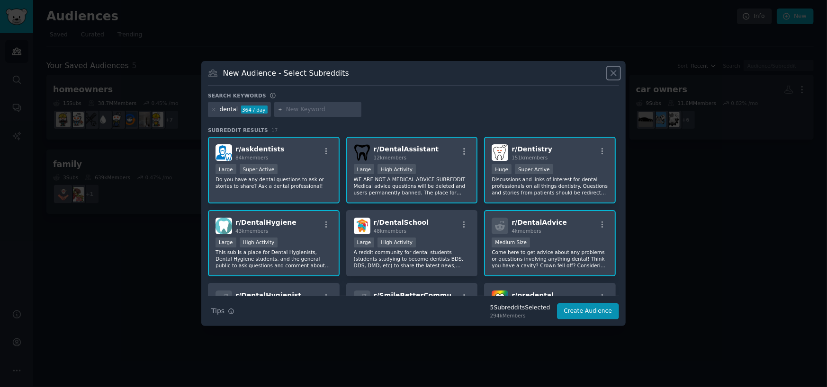
click at [612, 72] on icon at bounding box center [613, 73] width 5 height 5
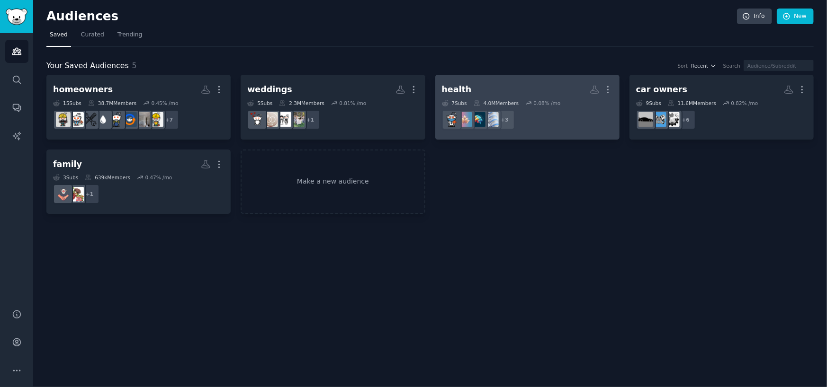
click at [545, 81] on h2 "health More" at bounding box center [527, 89] width 171 height 17
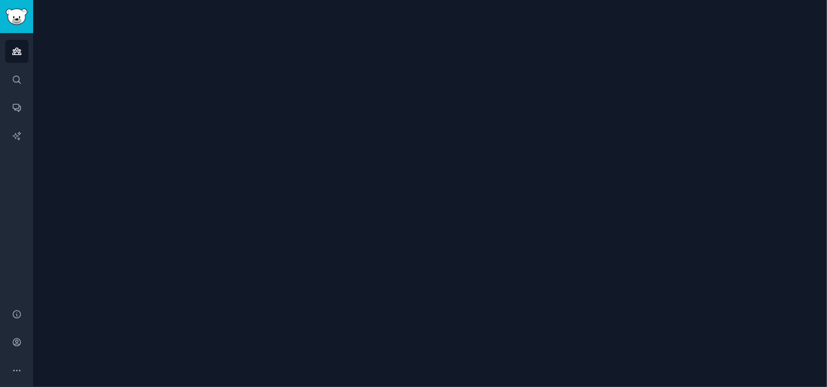
click at [545, 81] on div at bounding box center [430, 193] width 794 height 387
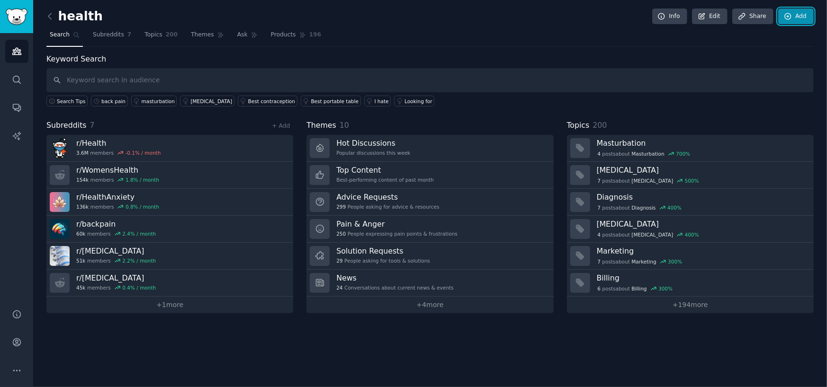
click at [808, 12] on link "Add" at bounding box center [796, 17] width 36 height 16
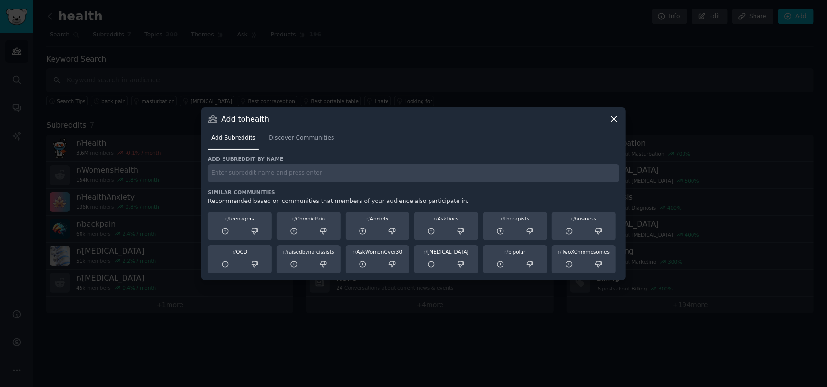
click at [298, 152] on div "Add Subreddits Discover Communities" at bounding box center [413, 140] width 411 height 32
click at [298, 138] on span "Discover Communities" at bounding box center [300, 138] width 65 height 9
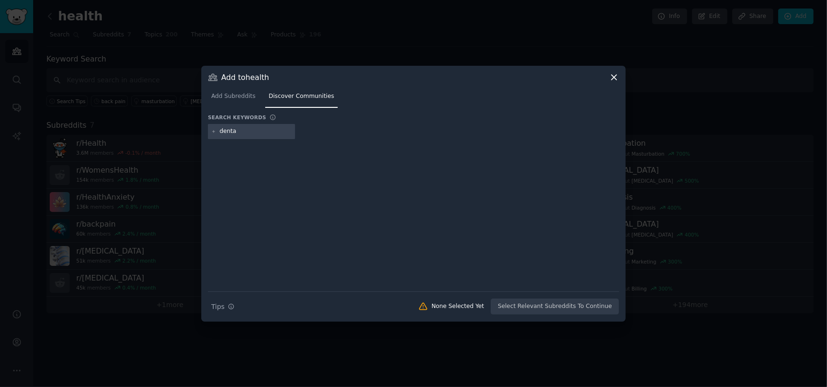
type input "dental"
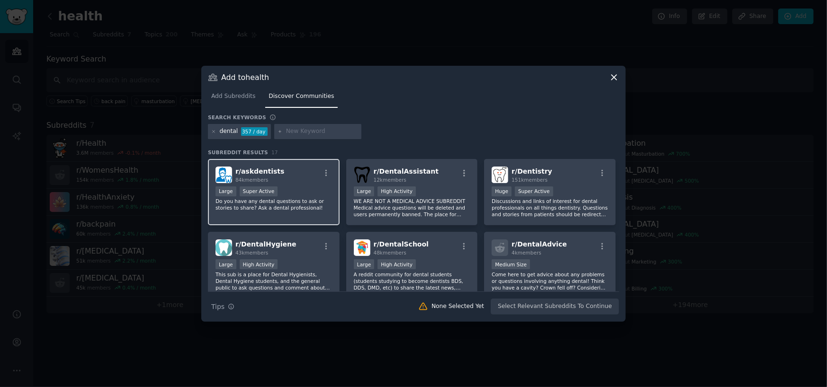
click at [317, 193] on div "Large Super Active" at bounding box center [273, 193] width 116 height 12
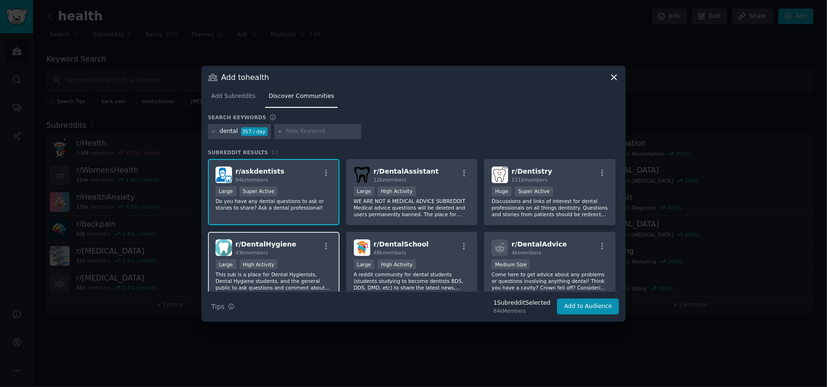
click at [309, 260] on div "Large High Activity" at bounding box center [273, 265] width 116 height 12
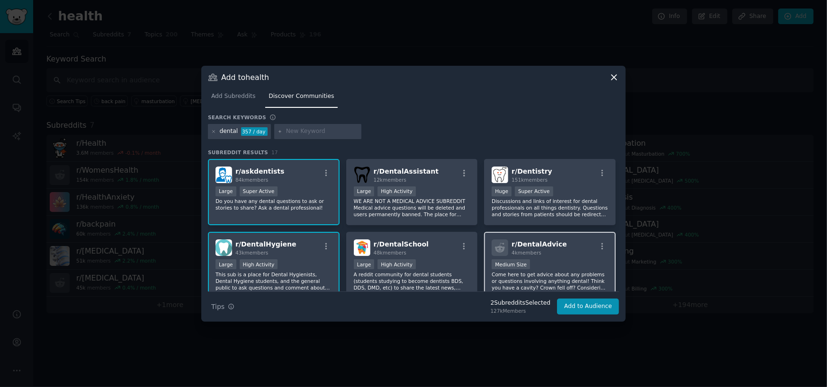
click at [547, 250] on div "4k members" at bounding box center [538, 253] width 55 height 7
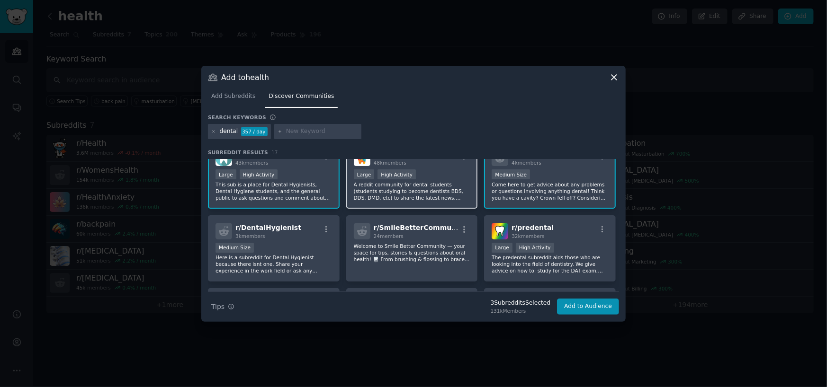
scroll to position [95, 0]
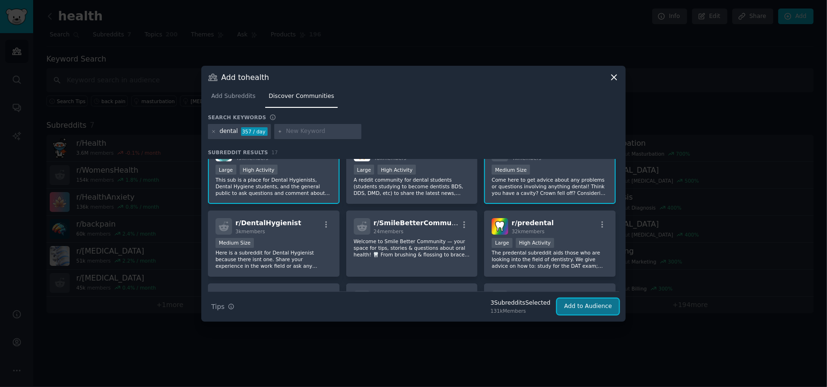
click at [596, 306] on button "Add to Audience" at bounding box center [588, 307] width 62 height 16
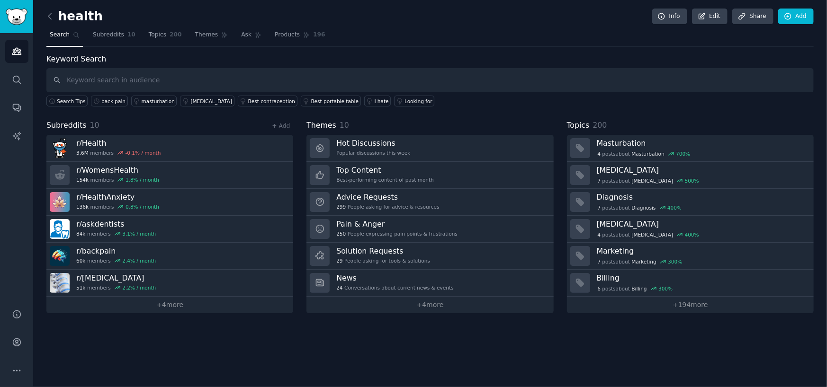
click at [525, 106] on div "Search Tips back pain masturbation [MEDICAL_DATA] Best contraception Best porta…" at bounding box center [429, 99] width 767 height 14
click at [512, 81] on input "text" at bounding box center [429, 80] width 767 height 24
type input "dentist"
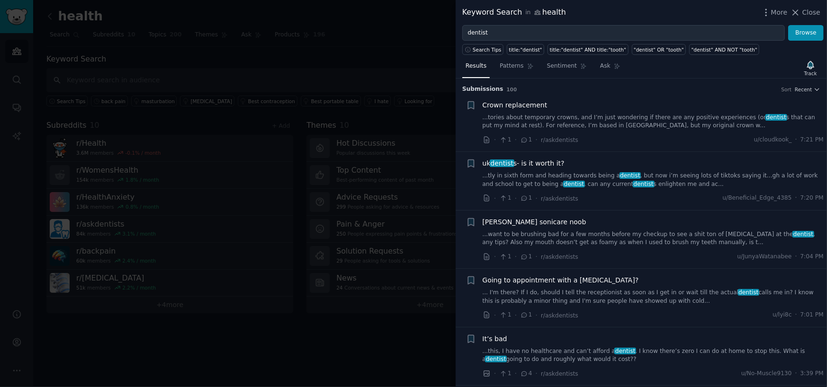
click at [612, 126] on link "...tories about temporary crowns, and I’m just wondering if there are any posit…" at bounding box center [652, 122] width 341 height 17
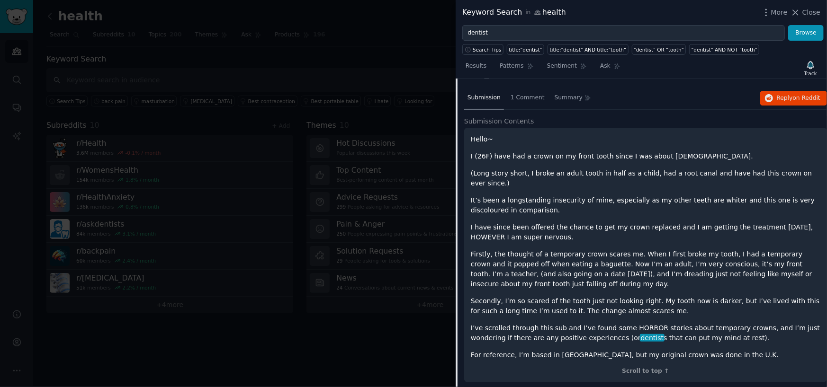
scroll to position [62, 0]
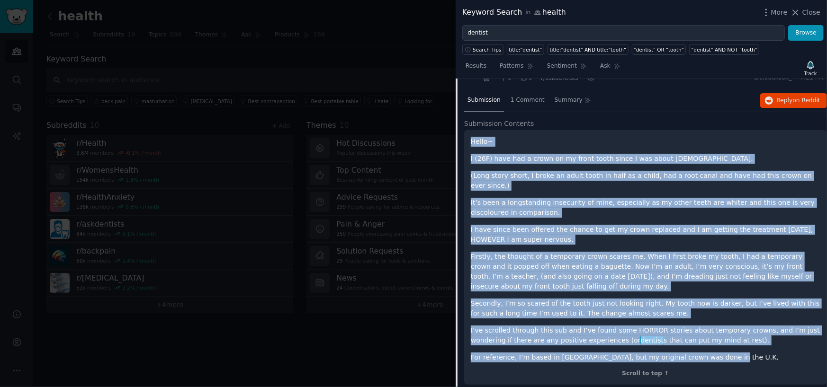
drag, startPoint x: 706, startPoint y: 348, endPoint x: 465, endPoint y: 141, distance: 318.3
click at [465, 141] on div "Hello~ I (26F) have had a crown on my front tooth since I was about [DEMOGRAPHI…" at bounding box center [645, 257] width 363 height 255
click at [785, 100] on span "Reply on Reddit" at bounding box center [799, 101] width 44 height 9
